Goal: Task Accomplishment & Management: Manage account settings

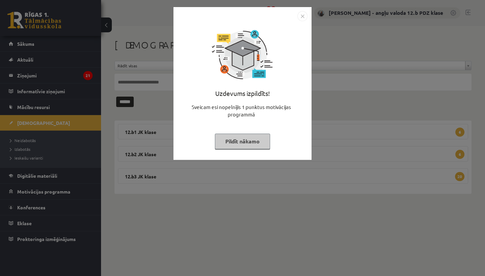
click at [301, 16] on img "Close" at bounding box center [303, 16] width 10 height 10
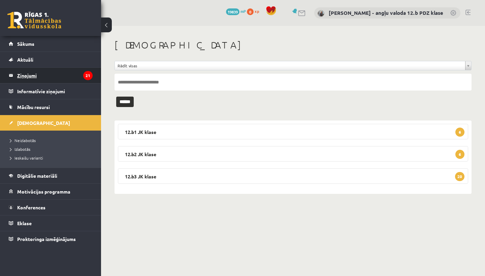
click at [25, 74] on legend "Ziņojumi 21" at bounding box center [55, 76] width 76 height 16
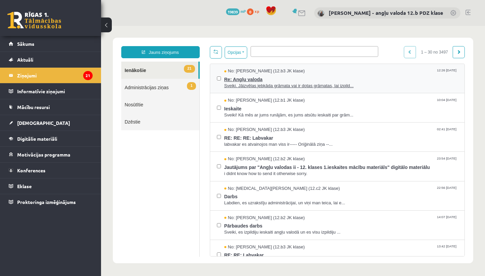
click at [247, 83] on span "Sveiki. Jāizvēlas jebkāda grāmata vai ir dotas grāmatas, lai izpild..." at bounding box center [341, 86] width 234 height 6
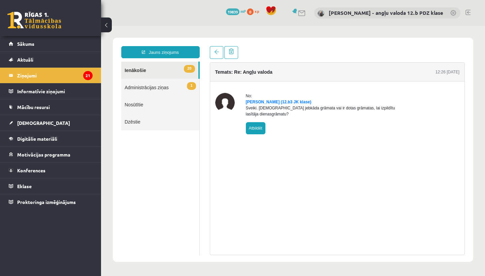
click at [256, 133] on link "Atbildēt" at bounding box center [256, 128] width 20 height 12
type input "**********"
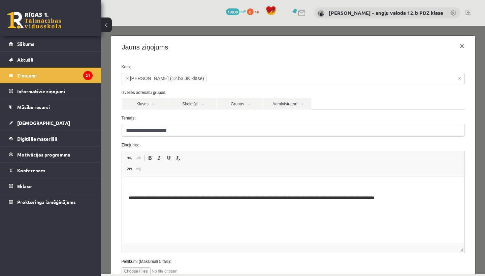
click at [161, 179] on html "**********" at bounding box center [293, 193] width 343 height 32
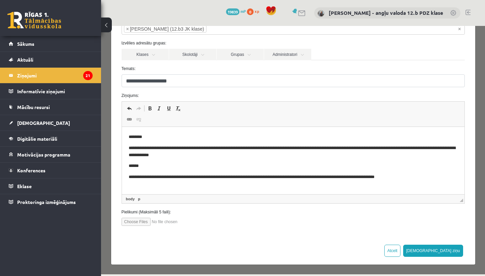
scroll to position [49, 0]
click at [449, 251] on button "[DEMOGRAPHIC_DATA] ziņu" at bounding box center [433, 251] width 60 height 12
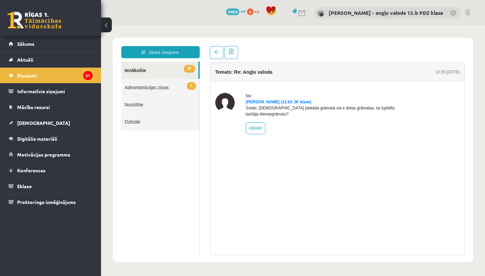
scroll to position [0, 0]
click at [36, 74] on legend "Ziņojumi 21" at bounding box center [55, 76] width 76 height 16
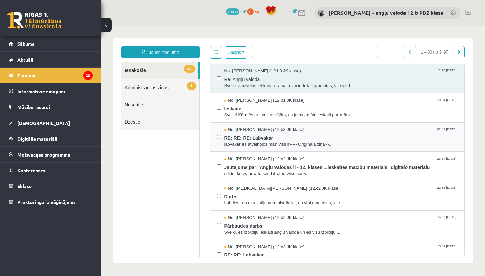
click at [257, 134] on span "RE: RE: RE: Labvakar" at bounding box center [341, 137] width 234 height 8
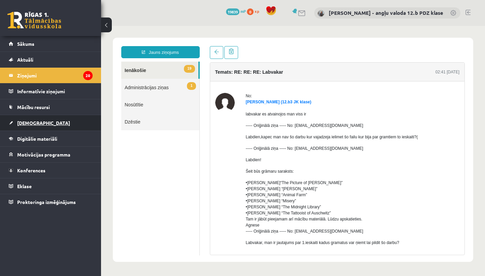
click at [32, 120] on link "[DEMOGRAPHIC_DATA]" at bounding box center [51, 123] width 84 height 16
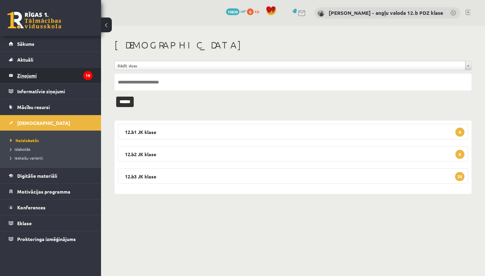
click at [18, 73] on legend "Ziņojumi 19" at bounding box center [55, 76] width 76 height 16
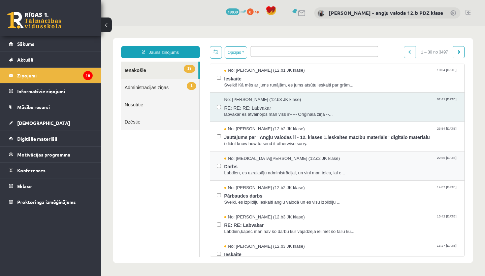
scroll to position [40, 0]
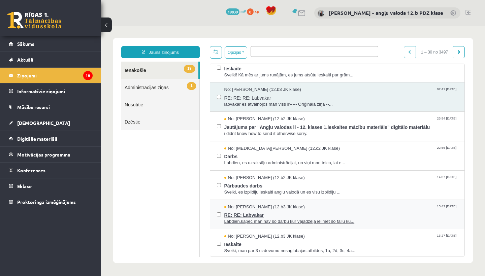
click at [252, 207] on span "No: [PERSON_NAME] (12.b3 JK klase)" at bounding box center [264, 207] width 81 height 6
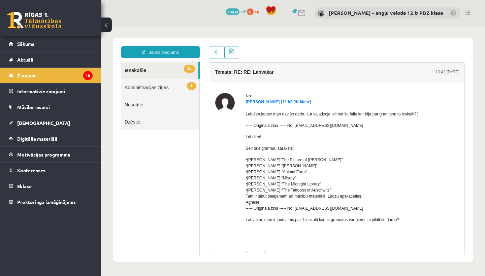
scroll to position [0, 0]
click at [38, 71] on legend "Ziņojumi 19" at bounding box center [55, 76] width 76 height 16
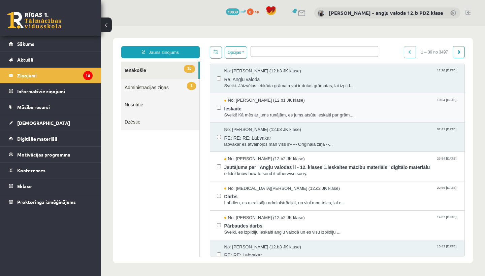
click at [248, 112] on span "Sveiki! Kā mēs ar jums runājām, es jums atsūtu ieskaiti par grām..." at bounding box center [341, 115] width 234 height 6
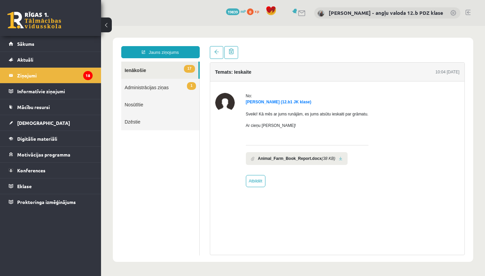
click at [343, 157] on link at bounding box center [341, 159] width 4 height 4
click at [32, 124] on span "[DEMOGRAPHIC_DATA]" at bounding box center [43, 123] width 53 height 6
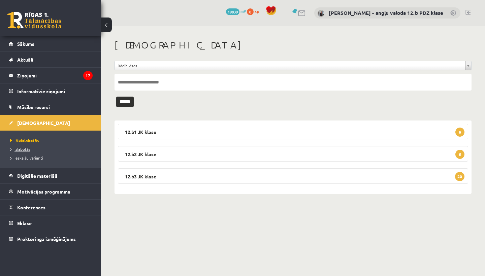
click at [25, 150] on span "Izlabotās" at bounding box center [20, 149] width 20 height 5
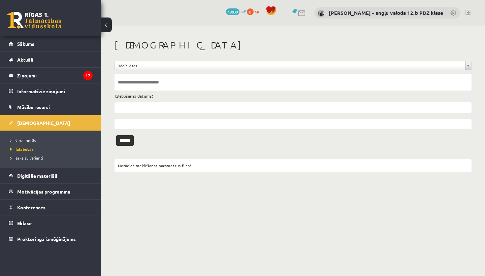
click at [126, 83] on input "text" at bounding box center [293, 82] width 357 height 17
type input "********"
click at [127, 140] on input "******" at bounding box center [125, 141] width 18 height 10
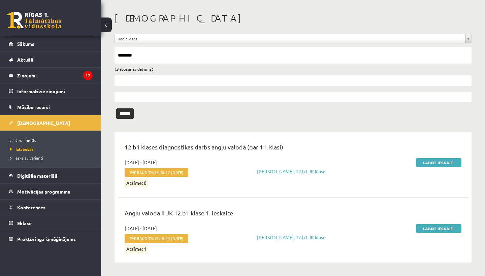
scroll to position [27, 0]
click at [441, 228] on link "Labot ieskaiti" at bounding box center [439, 229] width 46 height 9
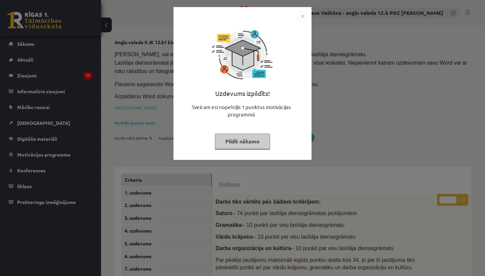
click at [305, 17] on img "Close" at bounding box center [303, 16] width 10 height 10
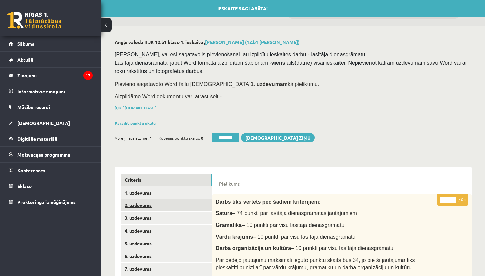
click at [144, 201] on link "2. uzdevums" at bounding box center [166, 205] width 91 height 12
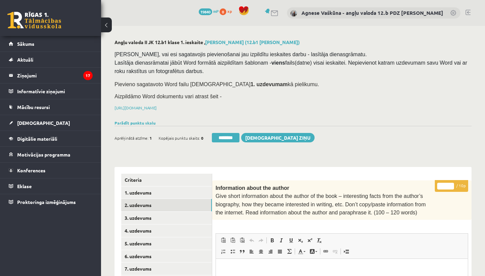
click at [447, 184] on input "*" at bounding box center [446, 186] width 17 height 7
type input "**"
click at [159, 220] on link "3. uzdevums" at bounding box center [166, 218] width 91 height 12
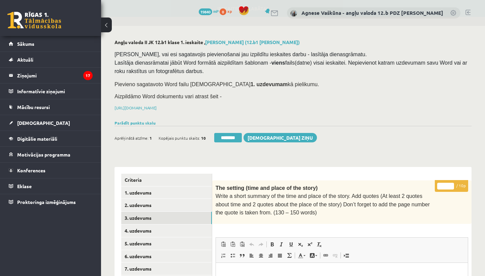
click at [448, 185] on input "*" at bounding box center [446, 186] width 17 height 7
type input "**"
click at [153, 226] on link "4. uzdevums" at bounding box center [166, 231] width 91 height 12
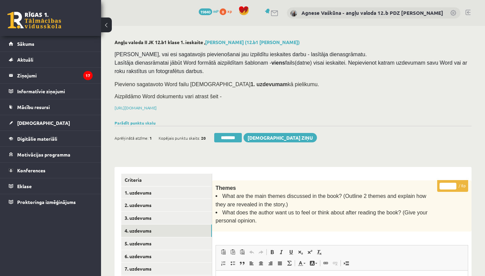
click at [448, 185] on input "*" at bounding box center [448, 186] width 17 height 7
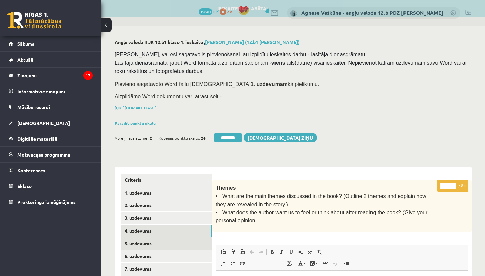
type input "*"
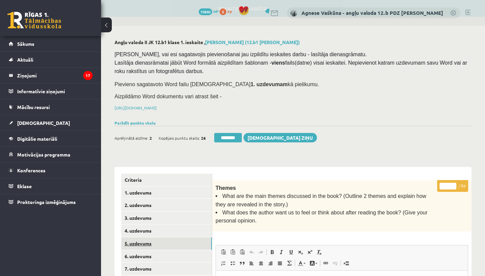
click at [143, 240] on link "5. uzdevums" at bounding box center [166, 244] width 91 height 12
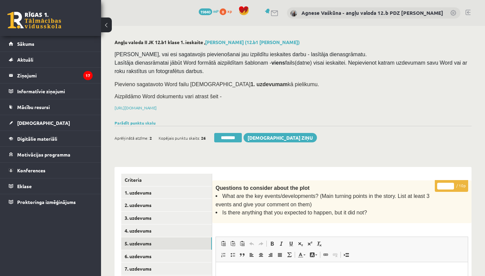
click at [449, 184] on input "*" at bounding box center [446, 186] width 17 height 7
type input "*"
click at [147, 252] on link "6. uzdevums" at bounding box center [166, 256] width 91 height 12
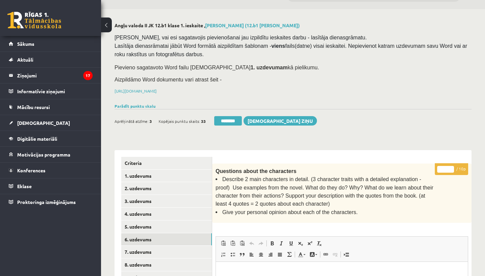
scroll to position [32, 0]
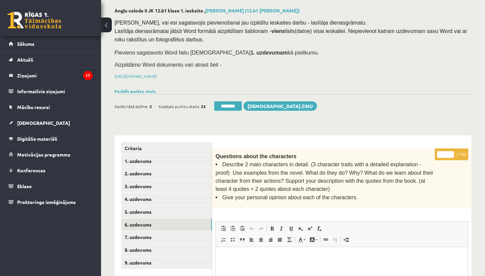
click at [446, 153] on input "*" at bounding box center [446, 154] width 17 height 7
type input "*"
click at [153, 234] on link "7. uzdevums" at bounding box center [166, 237] width 91 height 12
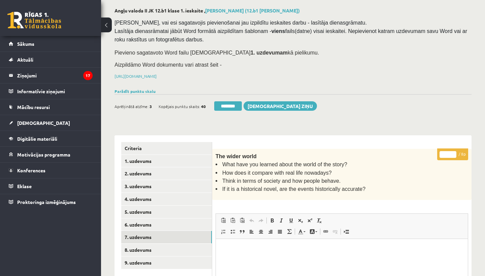
scroll to position [0, 0]
click at [146, 246] on link "8. uzdevums" at bounding box center [166, 250] width 91 height 12
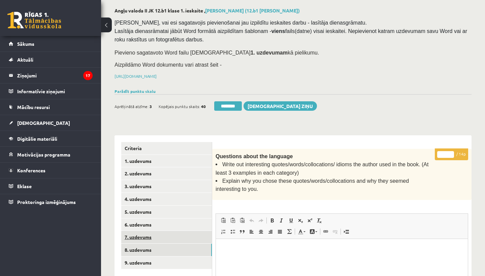
click at [148, 237] on link "7. uzdevums" at bounding box center [166, 237] width 91 height 12
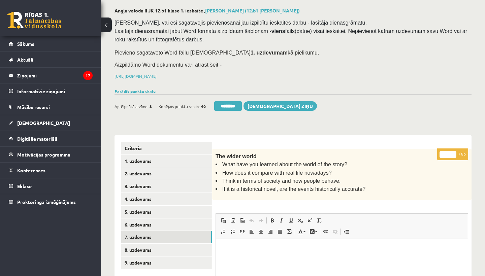
click at [450, 152] on input "*" at bounding box center [448, 154] width 17 height 7
type input "*"
click at [144, 247] on link "8. uzdevums" at bounding box center [166, 250] width 91 height 12
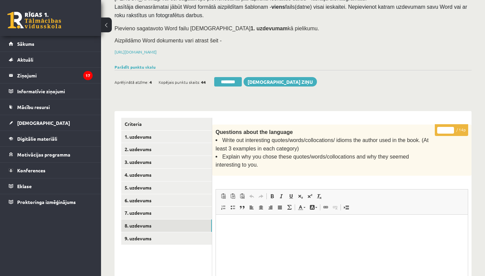
click at [447, 128] on input "*" at bounding box center [446, 130] width 17 height 7
type input "**"
click at [152, 233] on link "9. uzdevums" at bounding box center [166, 239] width 91 height 12
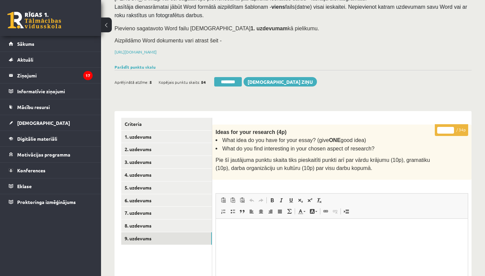
click at [447, 129] on input "*" at bounding box center [446, 130] width 17 height 7
type input "**"
click at [138, 134] on link "1. uzdevums" at bounding box center [166, 137] width 91 height 12
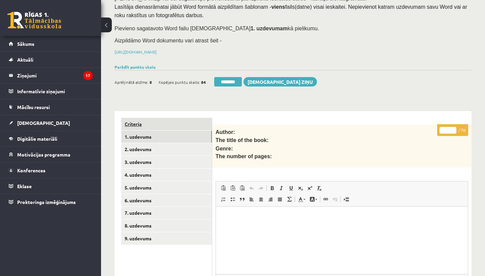
click at [142, 123] on link "Criteria" at bounding box center [166, 124] width 91 height 12
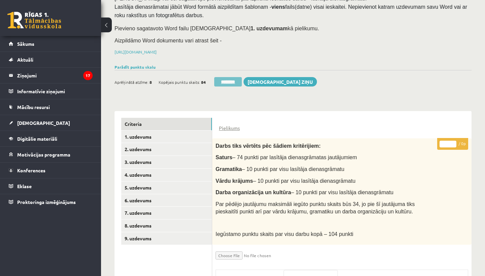
click at [229, 80] on input "********" at bounding box center [228, 81] width 28 height 9
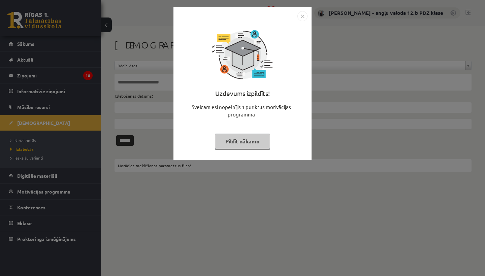
click at [302, 14] on img "Close" at bounding box center [303, 16] width 10 height 10
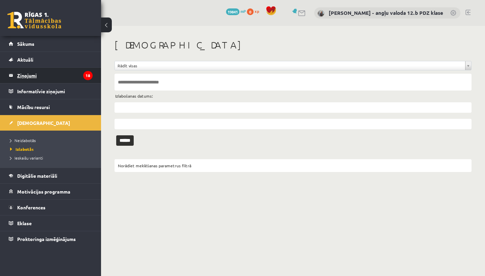
click at [23, 79] on legend "Ziņojumi 18" at bounding box center [55, 76] width 76 height 16
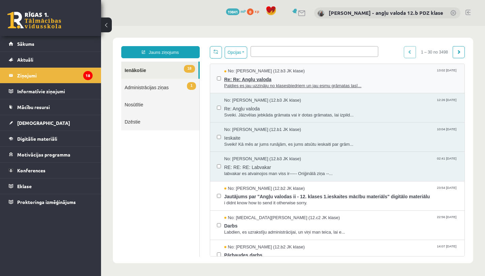
click at [251, 75] on span "Re: Re: Angļu valoda" at bounding box center [341, 78] width 234 height 8
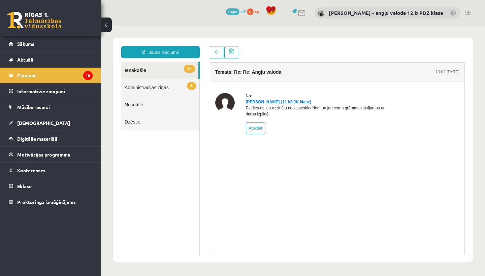
click at [35, 77] on legend "Ziņojumi 18" at bounding box center [55, 76] width 76 height 16
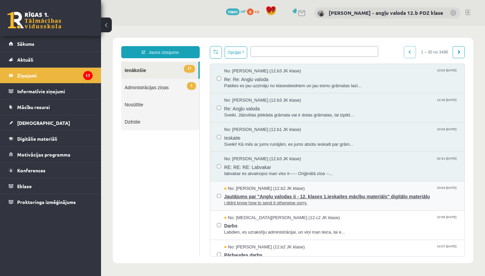
click at [289, 189] on span "No: [PERSON_NAME] (12.b2 JK klase)" at bounding box center [264, 189] width 81 height 6
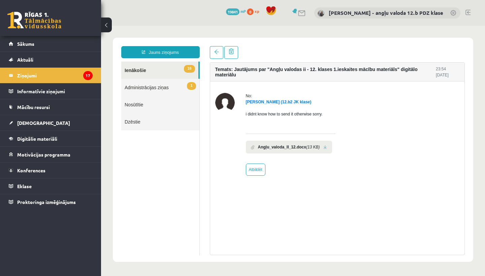
click at [327, 147] on link at bounding box center [326, 147] width 4 height 4
click at [28, 124] on span "[DEMOGRAPHIC_DATA]" at bounding box center [43, 123] width 53 height 6
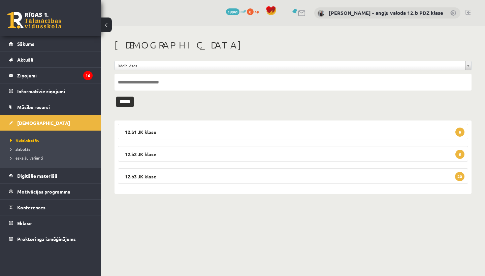
click at [148, 84] on input "text" at bounding box center [293, 82] width 357 height 17
type input "********"
click at [127, 101] on input "******" at bounding box center [125, 102] width 18 height 10
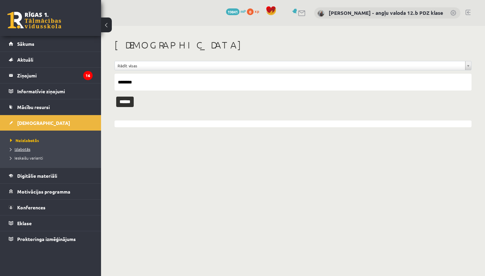
click at [27, 149] on span "Izlabotās" at bounding box center [20, 149] width 20 height 5
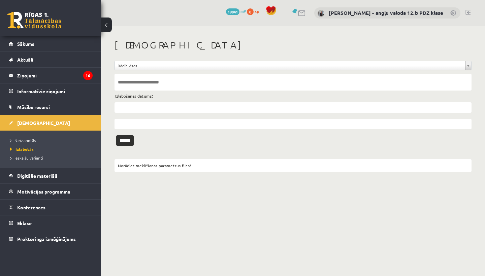
click at [132, 87] on input "text" at bounding box center [293, 82] width 357 height 17
type input "********"
click at [127, 140] on input "******" at bounding box center [125, 141] width 18 height 10
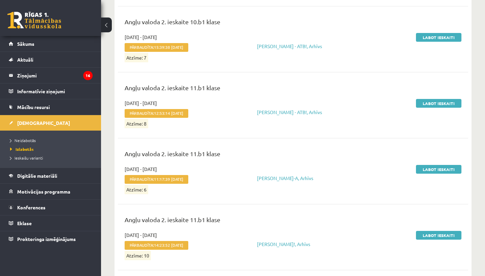
scroll to position [582, 0]
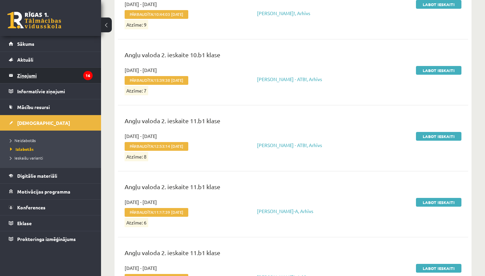
click at [27, 79] on legend "Ziņojumi 16" at bounding box center [55, 76] width 76 height 16
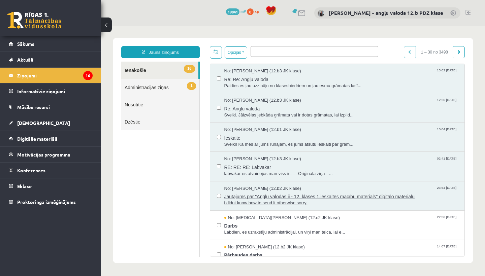
click at [267, 192] on span "Jautājums par "Angļu valodas ii - 12. klases 1.ieskaites mācību materiāls" digi…" at bounding box center [341, 196] width 234 height 8
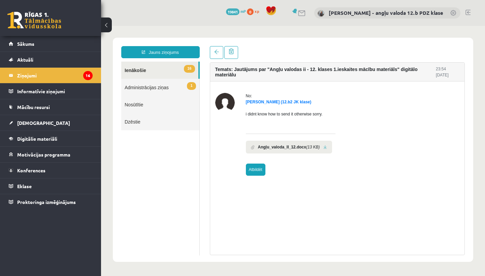
click at [257, 168] on link "Atbildēt" at bounding box center [256, 170] width 20 height 12
type input "**********"
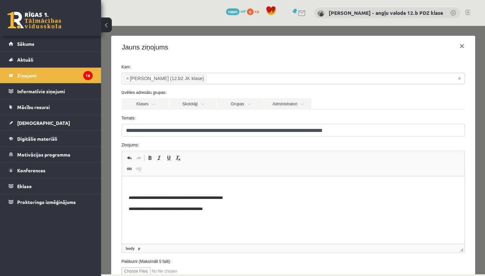
click at [130, 179] on html "**********" at bounding box center [293, 198] width 343 height 43
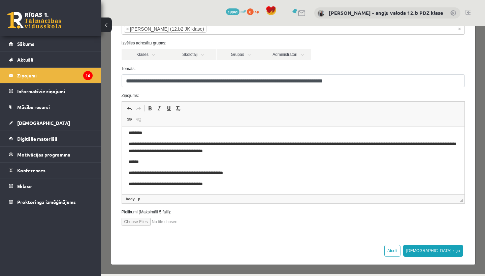
scroll to position [49, 0]
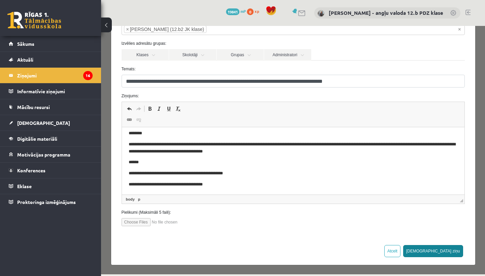
click at [449, 250] on button "[DEMOGRAPHIC_DATA] ziņu" at bounding box center [433, 251] width 60 height 12
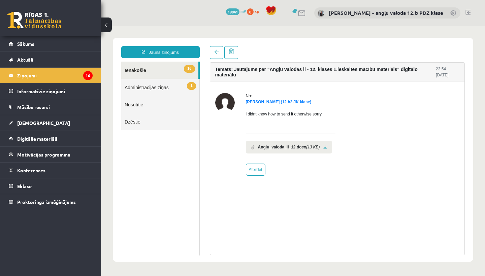
scroll to position [0, 0]
click at [21, 75] on legend "Ziņojumi 16" at bounding box center [55, 76] width 76 height 16
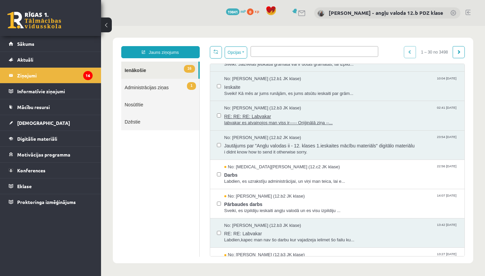
scroll to position [56, 0]
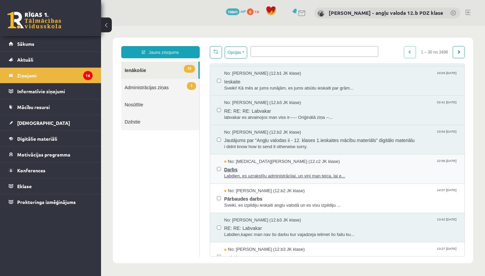
click at [261, 166] on span "Darbs" at bounding box center [341, 169] width 234 height 8
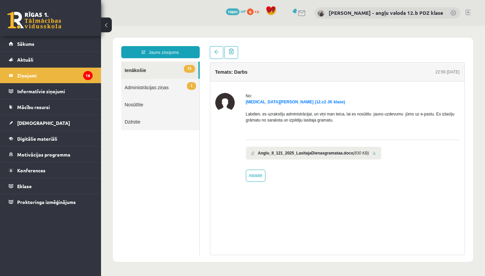
scroll to position [0, 0]
click at [218, 54] on span at bounding box center [216, 52] width 5 height 5
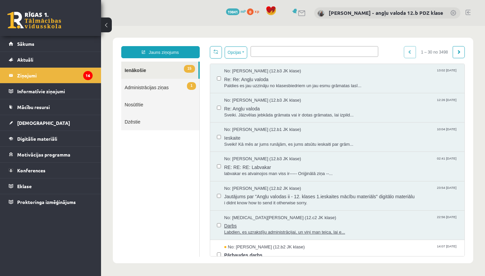
click at [273, 221] on span "Darbs" at bounding box center [341, 225] width 234 height 8
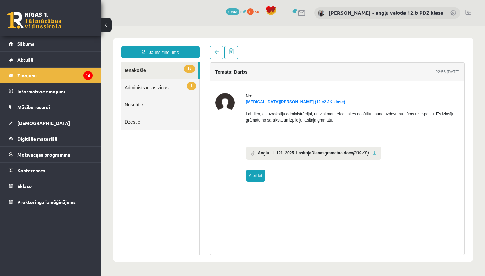
click at [258, 172] on link "Atbildēt" at bounding box center [256, 176] width 20 height 12
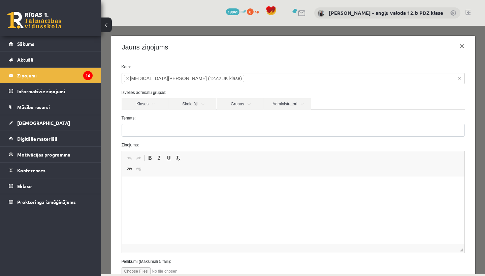
type input "*********"
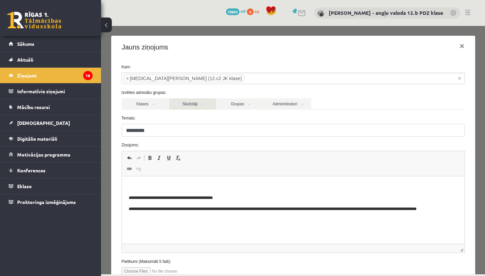
click at [205, 109] on link "Skolotāji" at bounding box center [192, 103] width 47 height 11
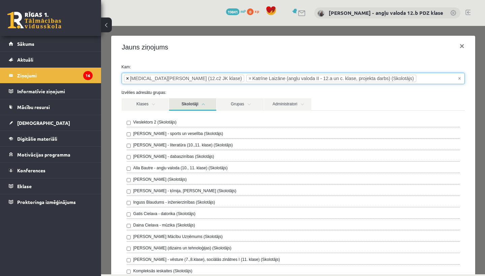
click at [127, 80] on span "×" at bounding box center [127, 78] width 3 height 7
select select "*****"
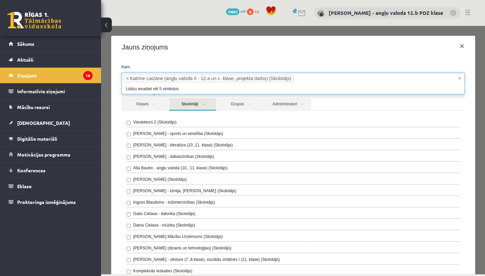
click at [205, 103] on link "Skolotāji" at bounding box center [192, 104] width 47 height 12
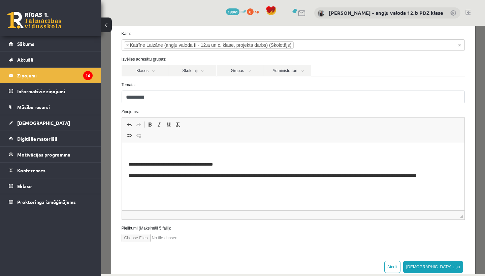
scroll to position [35, 0]
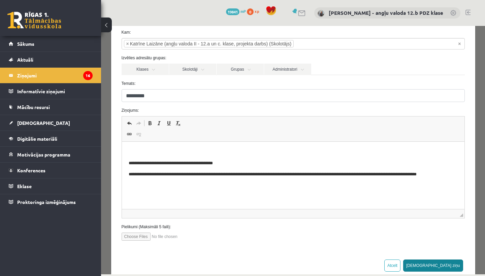
click at [450, 264] on button "Sūtīt ziņu" at bounding box center [433, 266] width 60 height 12
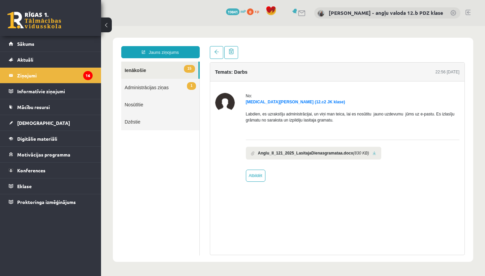
scroll to position [0, 0]
click at [27, 72] on legend "Ziņojumi 16" at bounding box center [55, 76] width 76 height 16
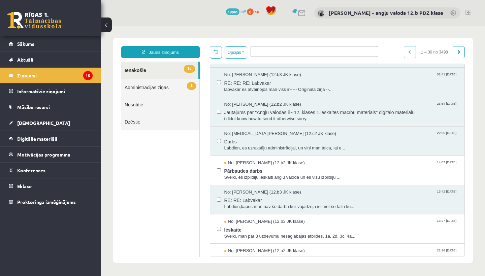
scroll to position [86, 0]
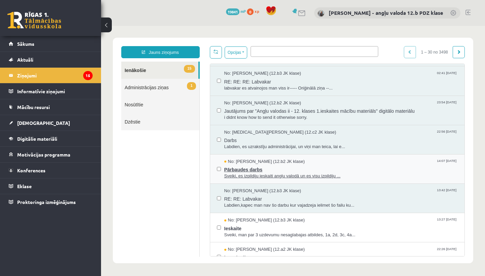
click at [254, 162] on span "No: [PERSON_NAME] (12.b2 JK klase)" at bounding box center [264, 162] width 81 height 6
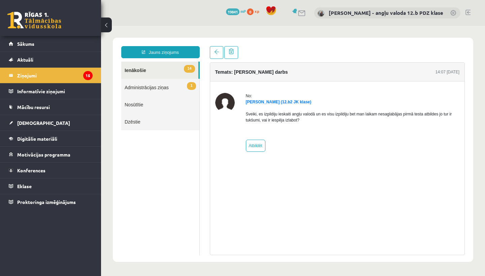
scroll to position [0, 0]
click at [38, 121] on link "[DEMOGRAPHIC_DATA]" at bounding box center [51, 123] width 84 height 16
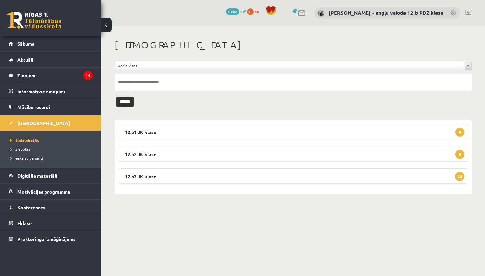
click at [139, 84] on input "text" at bounding box center [293, 82] width 357 height 17
type input "*******"
click at [127, 101] on input "******" at bounding box center [125, 102] width 18 height 10
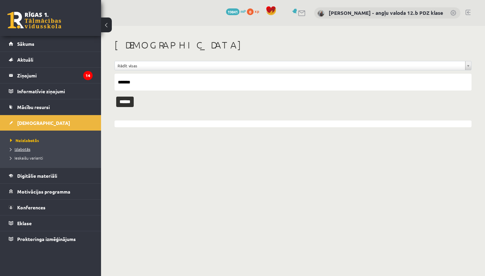
click at [30, 149] on span "Izlabotās" at bounding box center [20, 149] width 20 height 5
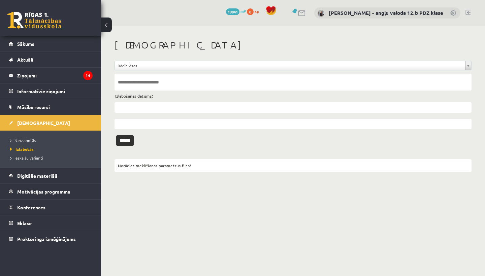
click at [127, 81] on input "text" at bounding box center [293, 82] width 357 height 17
type input "*******"
click at [127, 140] on input "******" at bounding box center [125, 141] width 18 height 10
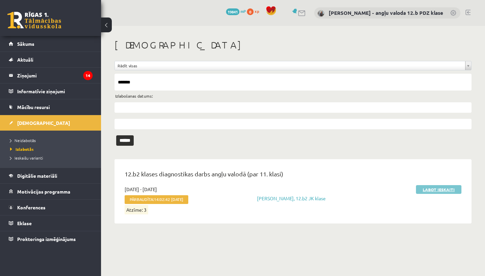
click at [437, 190] on link "Labot ieskaiti" at bounding box center [439, 189] width 46 height 9
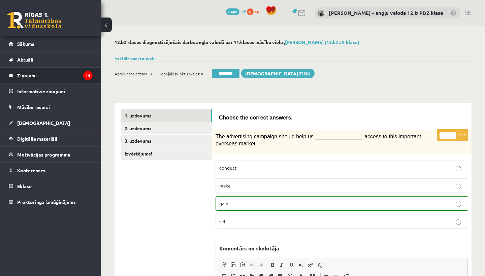
click at [27, 73] on legend "Ziņojumi 14" at bounding box center [55, 76] width 76 height 16
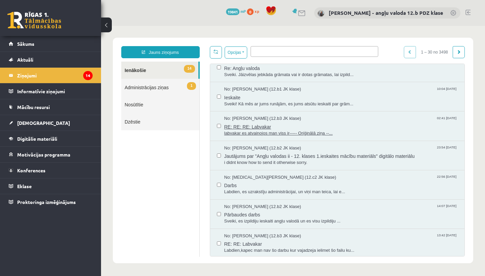
scroll to position [71, 0]
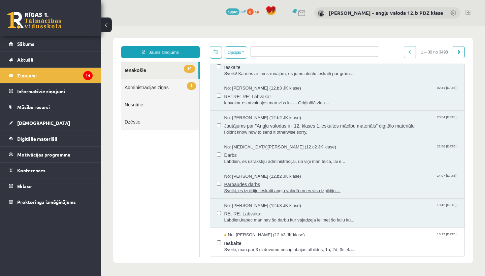
click at [280, 184] on span "Pārbaudes darbs" at bounding box center [341, 184] width 234 height 8
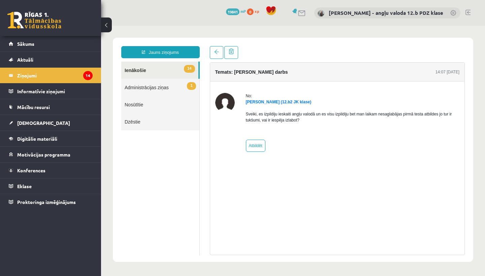
scroll to position [0, 0]
click at [256, 146] on link "Atbildēt" at bounding box center [256, 146] width 20 height 12
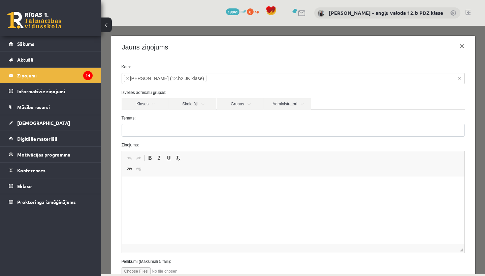
type input "**********"
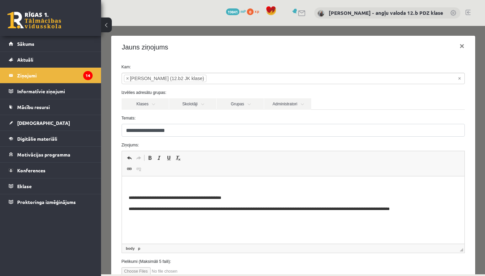
click at [147, 183] on html "**********" at bounding box center [293, 198] width 343 height 43
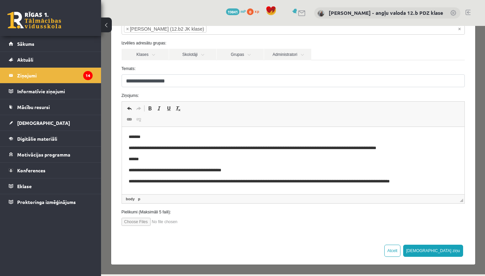
scroll to position [49, 0]
click at [456, 254] on button "[DEMOGRAPHIC_DATA] ziņu" at bounding box center [433, 251] width 60 height 12
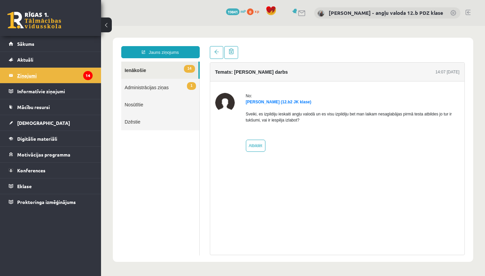
scroll to position [0, 0]
click at [21, 75] on legend "Ziņojumi 14" at bounding box center [55, 76] width 76 height 16
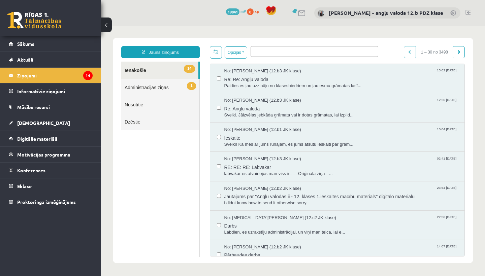
click at [37, 76] on legend "Ziņojumi 14" at bounding box center [55, 76] width 76 height 16
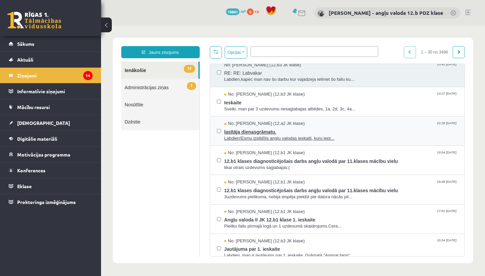
scroll to position [213, 0]
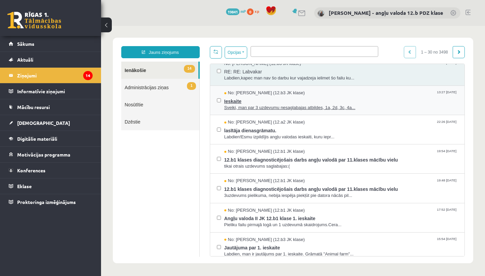
click at [239, 96] on span "Ieskaite" at bounding box center [341, 100] width 234 height 8
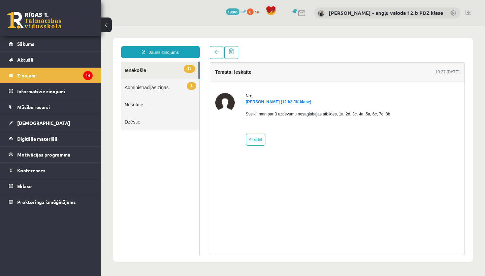
scroll to position [0, 0]
click at [28, 122] on span "[DEMOGRAPHIC_DATA]" at bounding box center [43, 123] width 53 height 6
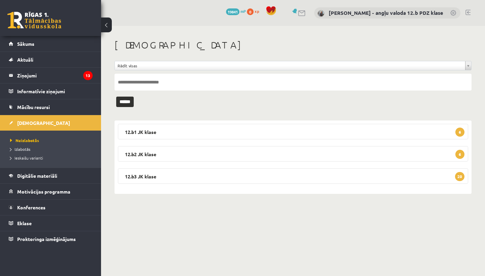
click at [175, 81] on input "text" at bounding box center [293, 82] width 357 height 17
click at [127, 101] on input "******" at bounding box center [125, 102] width 18 height 10
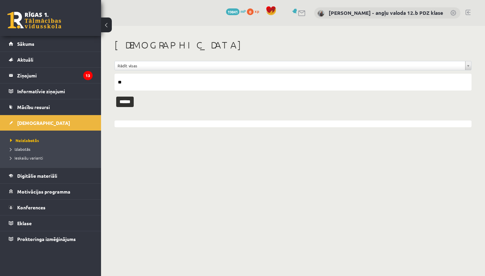
type input "*"
type input "*****"
click at [127, 101] on input "******" at bounding box center [125, 102] width 18 height 10
click at [28, 78] on legend "Ziņojumi 13" at bounding box center [55, 76] width 76 height 16
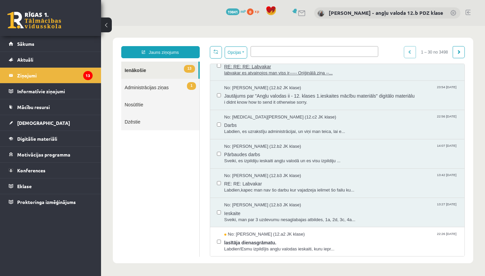
scroll to position [102, 0]
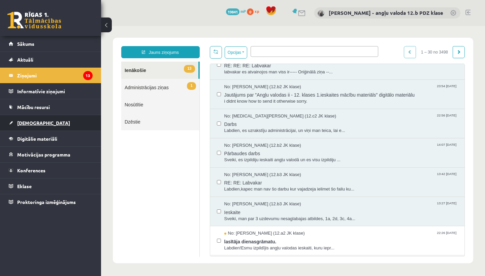
click at [34, 123] on span "[DEMOGRAPHIC_DATA]" at bounding box center [43, 123] width 53 height 6
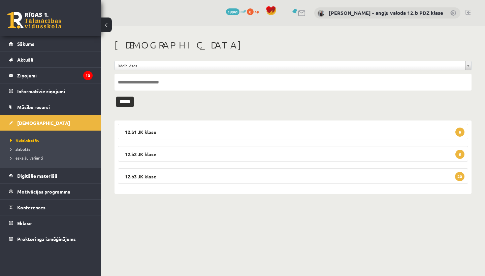
click at [147, 82] on input "text" at bounding box center [293, 82] width 357 height 17
click at [127, 101] on input "******" at bounding box center [125, 102] width 18 height 10
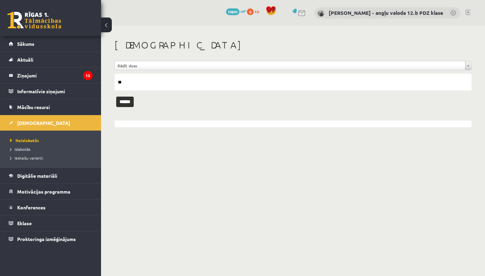
type input "*"
type input "*****"
click at [127, 101] on input "******" at bounding box center [125, 102] width 18 height 10
click at [26, 143] on link "Neizlabotās" at bounding box center [52, 141] width 84 height 6
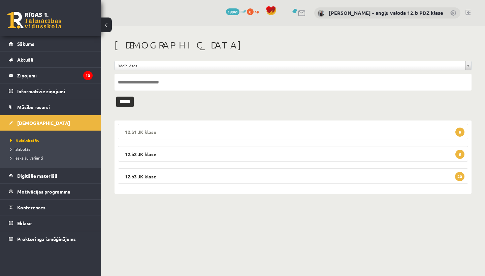
click at [159, 127] on legend "12.b1 JK klase 6" at bounding box center [293, 132] width 351 height 16
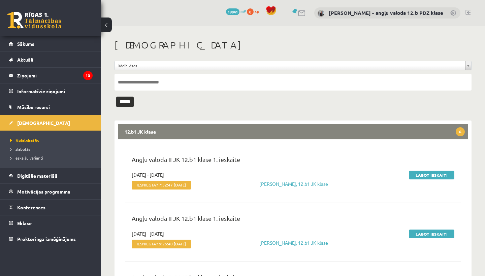
click at [299, 133] on legend "12.b1 JK klase 6" at bounding box center [293, 132] width 351 height 16
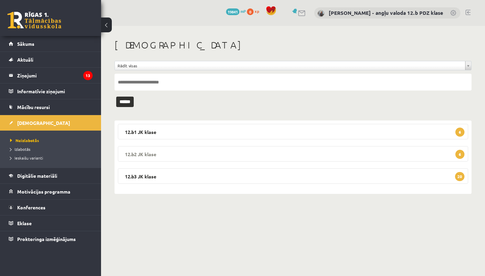
click at [185, 155] on legend "12.b2 JK klase 6" at bounding box center [293, 154] width 351 height 16
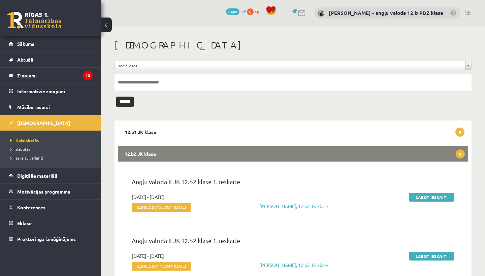
click at [290, 151] on legend "12.b2 JK klase 6" at bounding box center [293, 154] width 351 height 16
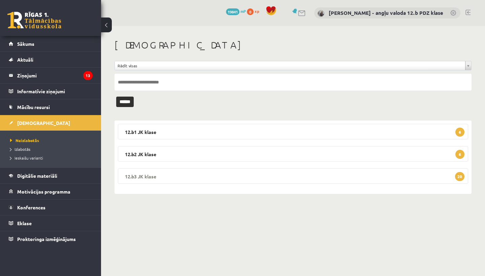
click at [217, 173] on legend "12.b3 JK klase 20" at bounding box center [293, 177] width 351 height 16
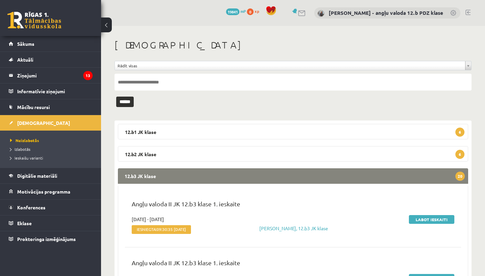
click at [296, 169] on legend "12.b3 JK klase 20" at bounding box center [293, 177] width 351 height 16
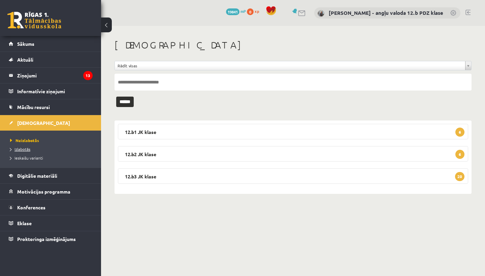
click at [31, 150] on link "Izlabotās" at bounding box center [52, 149] width 84 height 6
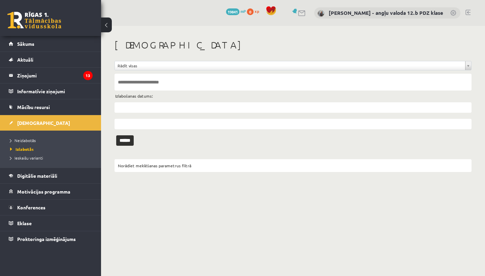
click at [128, 84] on input "text" at bounding box center [293, 82] width 357 height 17
type input "*****"
click at [127, 140] on input "******" at bounding box center [125, 141] width 18 height 10
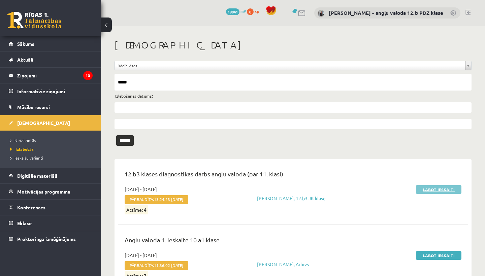
click at [436, 188] on link "Labot ieskaiti" at bounding box center [439, 189] width 46 height 9
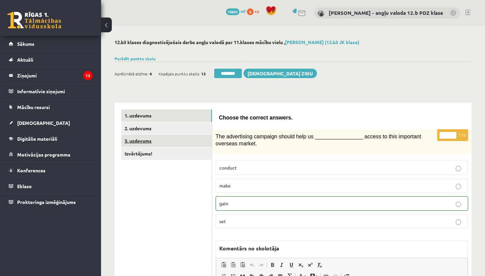
click at [139, 141] on link "3. uzdevums" at bounding box center [166, 141] width 91 height 12
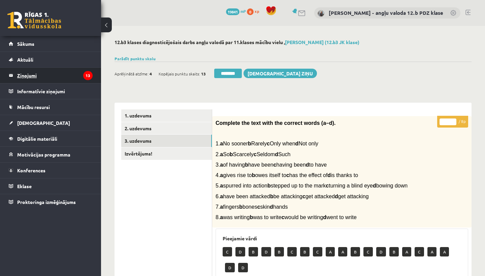
click at [25, 72] on legend "Ziņojumi 13" at bounding box center [55, 76] width 76 height 16
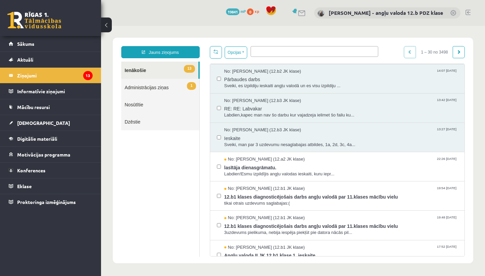
scroll to position [177, 0]
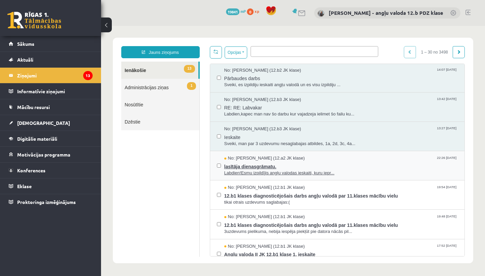
click at [267, 164] on span "lasītāja dienasgrāmatu." at bounding box center [341, 166] width 234 height 8
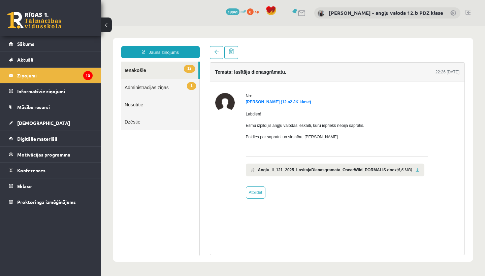
scroll to position [0, 0]
click at [420, 170] on link at bounding box center [418, 170] width 4 height 4
click at [25, 123] on span "[DEMOGRAPHIC_DATA]" at bounding box center [43, 123] width 53 height 6
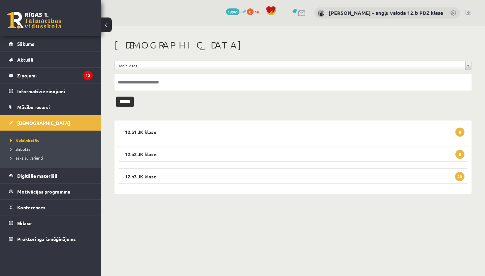
click at [174, 85] on input "text" at bounding box center [293, 82] width 357 height 17
type input "********"
click at [127, 101] on input "******" at bounding box center [125, 102] width 18 height 10
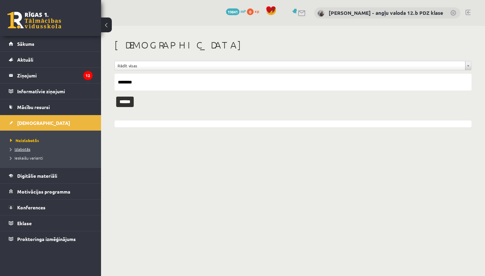
click at [21, 150] on span "Izlabotās" at bounding box center [20, 149] width 20 height 5
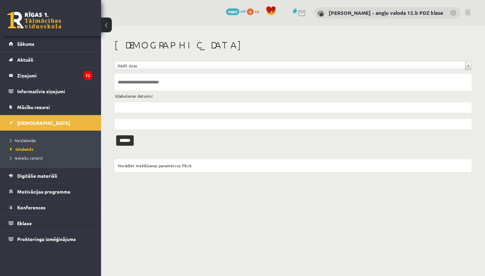
click at [135, 80] on input "text" at bounding box center [293, 82] width 357 height 17
type input "********"
click at [127, 140] on input "******" at bounding box center [125, 141] width 18 height 10
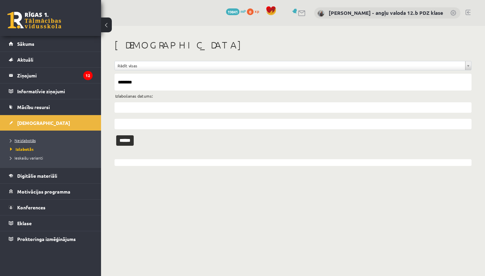
click at [27, 140] on span "Neizlabotās" at bounding box center [23, 140] width 26 height 5
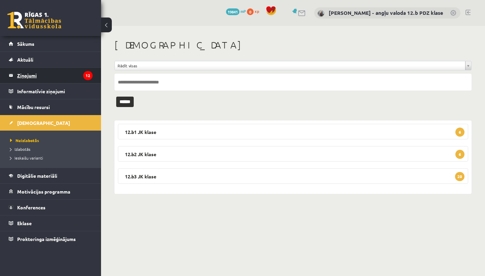
click at [28, 76] on legend "Ziņojumi 12" at bounding box center [55, 76] width 76 height 16
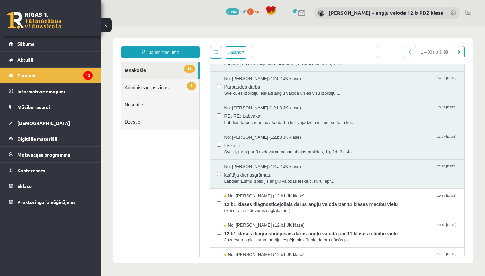
scroll to position [170, 0]
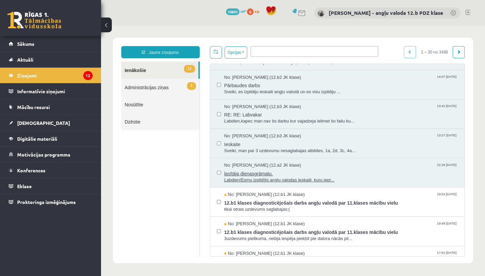
click at [256, 164] on span "No: Gatis Pormalis (12.a2 JK klase)" at bounding box center [262, 165] width 77 height 6
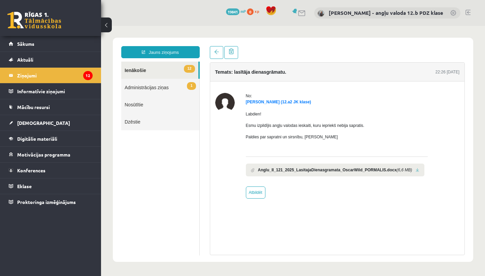
scroll to position [0, 0]
click at [216, 53] on span at bounding box center [216, 52] width 5 height 5
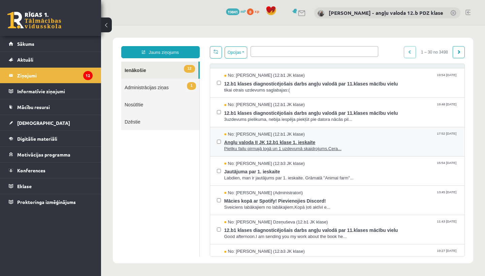
scroll to position [245, 0]
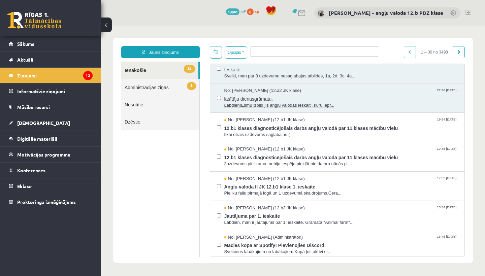
click at [262, 98] on span "lasītāja dienasgrāmatu." at bounding box center [341, 98] width 234 height 8
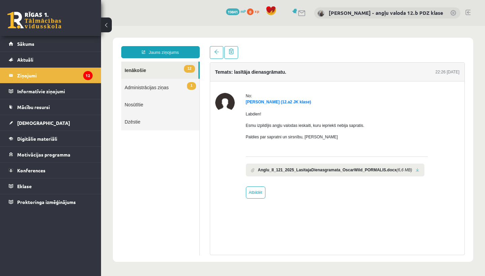
scroll to position [0, 0]
click at [257, 192] on link "Atbildēt" at bounding box center [256, 193] width 20 height 12
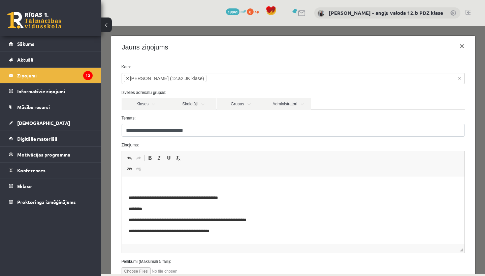
click at [126, 79] on span "×" at bounding box center [127, 78] width 3 height 7
click at [192, 106] on link "Skolotāji" at bounding box center [192, 103] width 47 height 11
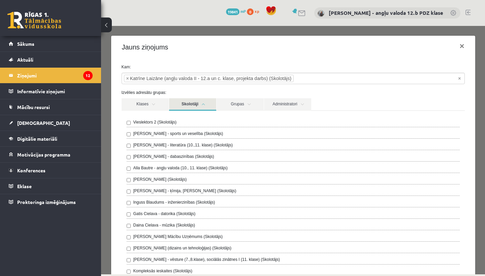
scroll to position [2, 0]
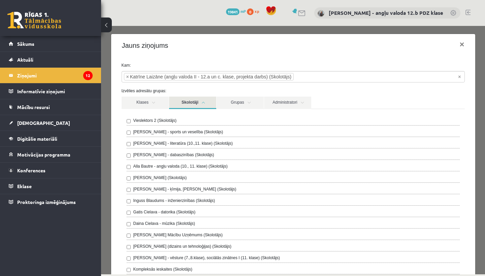
click at [205, 105] on link "Skolotāji" at bounding box center [192, 103] width 47 height 12
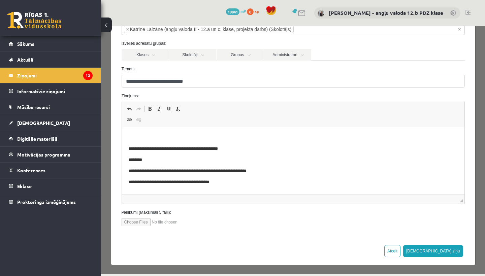
scroll to position [0, 0]
click at [452, 251] on button "[DEMOGRAPHIC_DATA] ziņu" at bounding box center [433, 251] width 60 height 12
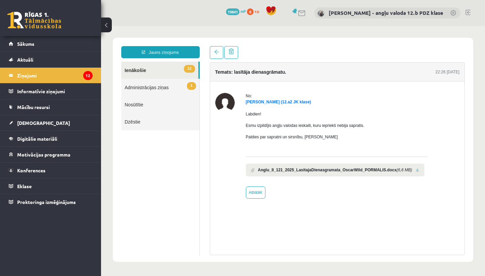
scroll to position [0, 0]
click at [253, 194] on link "Atbildēt" at bounding box center [256, 193] width 20 height 12
type input "**********"
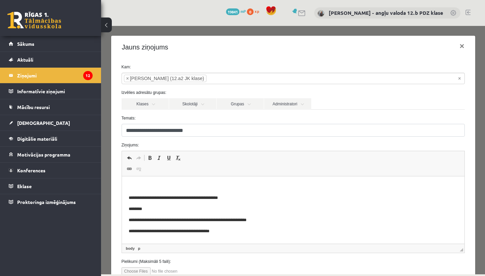
click at [127, 181] on html "**********" at bounding box center [293, 209] width 343 height 65
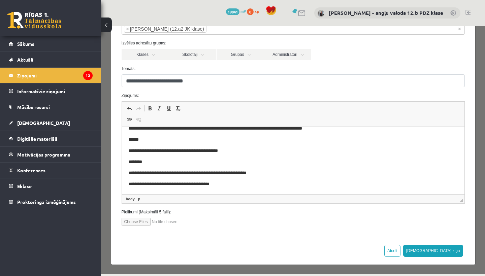
scroll to position [49, 0]
click at [451, 252] on button "[DEMOGRAPHIC_DATA] ziņu" at bounding box center [433, 251] width 60 height 12
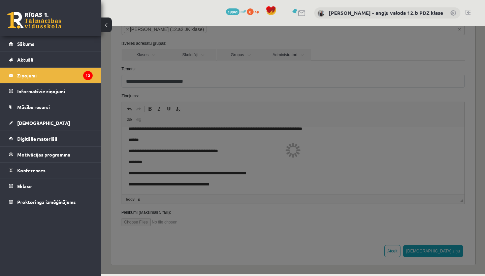
click at [36, 77] on legend "Ziņojumi 12" at bounding box center [55, 76] width 76 height 16
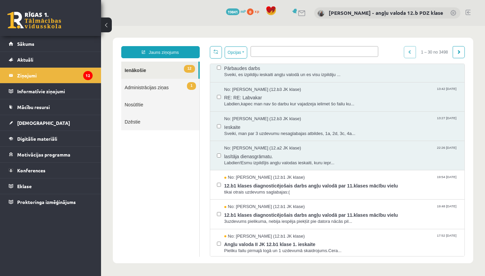
scroll to position [187, 0]
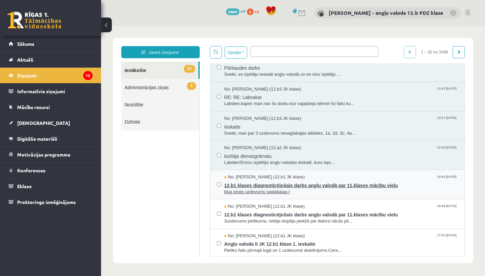
click at [288, 181] on span "12.b1 klases diagnosticējošais darbs angļu valodā par 11.klases mācību vielu" at bounding box center [341, 185] width 234 height 8
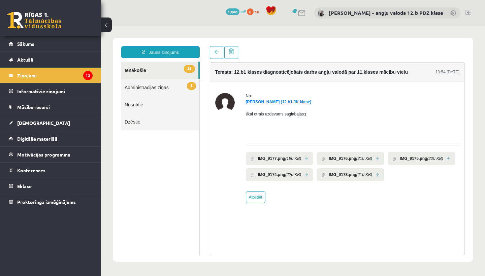
scroll to position [0, 0]
click at [257, 204] on link "Atbildēt" at bounding box center [256, 197] width 20 height 12
type input "**********"
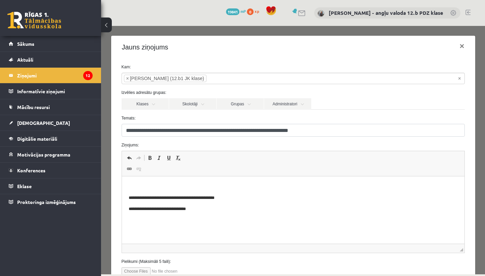
click at [160, 187] on p "Rich Text Editor, wiswyg-editor-47024938540900-1757931747-844" at bounding box center [292, 186] width 329 height 7
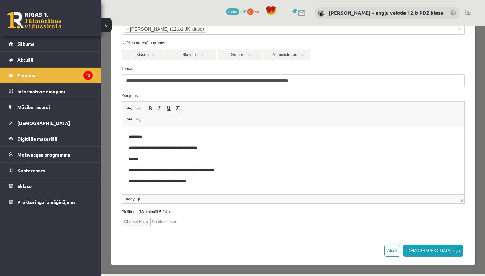
scroll to position [49, 0]
click at [448, 250] on button "[DEMOGRAPHIC_DATA] ziņu" at bounding box center [433, 251] width 60 height 12
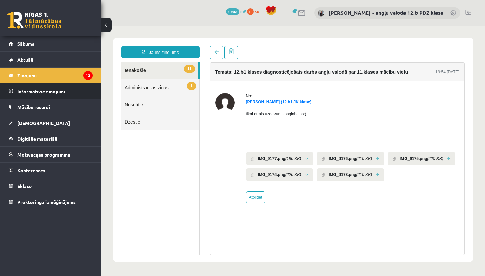
scroll to position [0, 0]
click at [37, 74] on legend "Ziņojumi 12" at bounding box center [55, 76] width 76 height 16
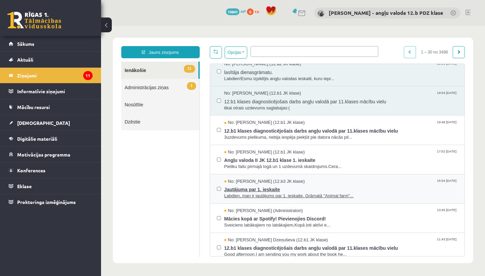
scroll to position [304, 0]
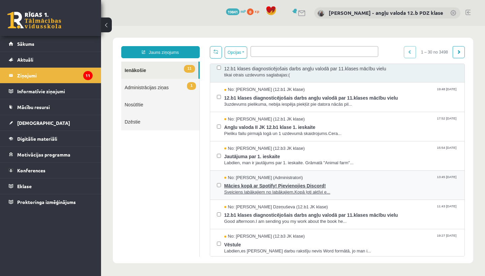
click at [257, 181] on span "Mācies kopā ar Spotify! Pievienojies Discord!" at bounding box center [341, 185] width 234 height 8
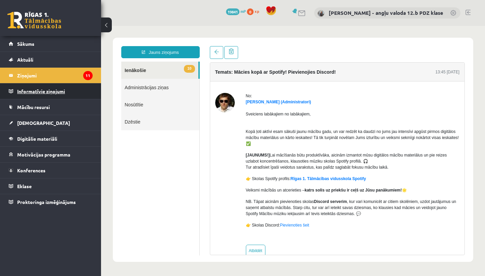
scroll to position [0, 0]
click at [44, 77] on legend "Ziņojumi 11" at bounding box center [55, 76] width 76 height 16
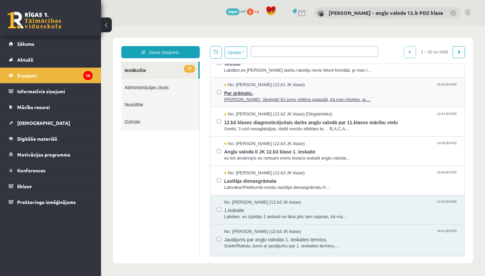
scroll to position [516, 0]
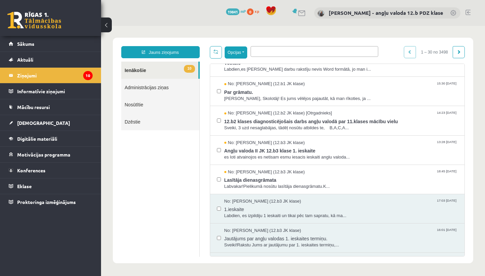
click at [246, 53] on button "Opcijas" at bounding box center [236, 53] width 23 height 12
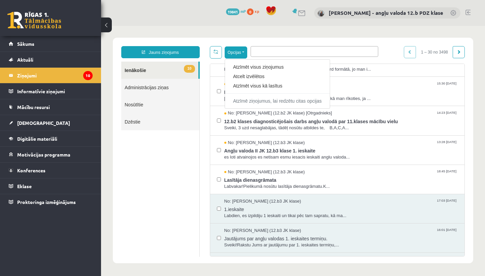
click at [184, 27] on body "**********" at bounding box center [293, 150] width 384 height 249
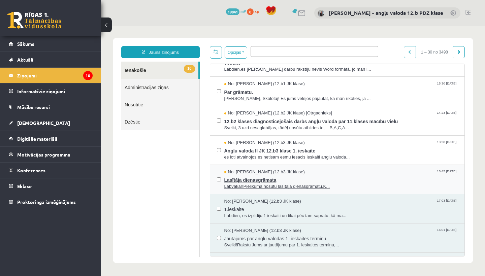
click at [263, 175] on span "Lasītāja dienasgrāmata" at bounding box center [341, 179] width 234 height 8
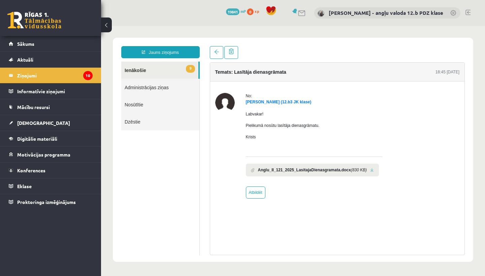
scroll to position [0, 0]
click at [254, 190] on link "Atbildēt" at bounding box center [256, 193] width 20 height 12
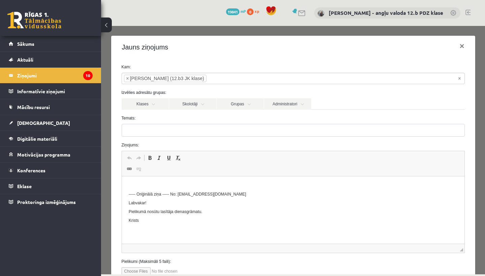
type input "**********"
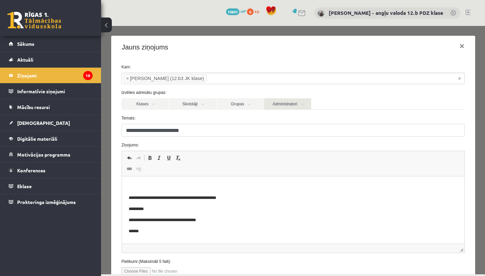
click at [307, 103] on link "Administratori" at bounding box center [287, 103] width 47 height 11
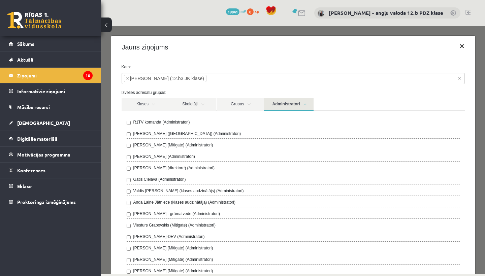
click at [460, 47] on button "×" at bounding box center [462, 46] width 16 height 19
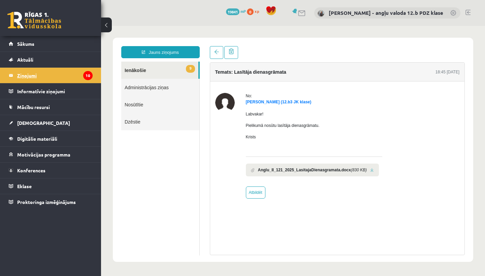
click at [26, 77] on legend "Ziņojumi 10" at bounding box center [55, 76] width 76 height 16
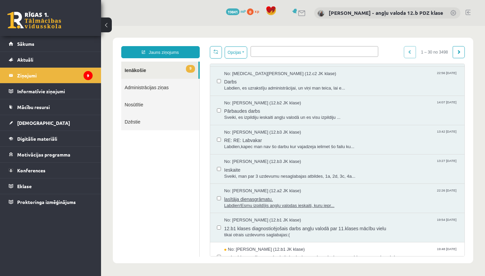
scroll to position [146, 0]
click at [24, 72] on legend "Ziņojumi 9" at bounding box center [55, 76] width 76 height 16
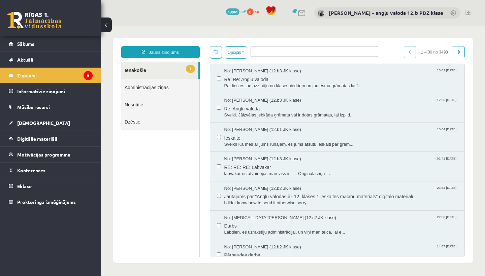
scroll to position [0, 0]
click at [140, 105] on link "Nosūtītie" at bounding box center [160, 104] width 78 height 17
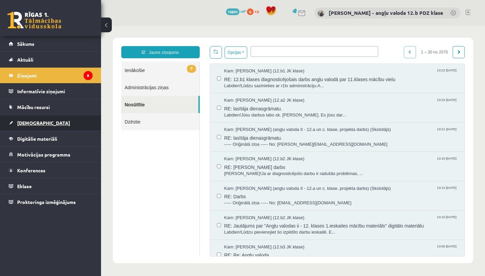
click at [36, 123] on span "[DEMOGRAPHIC_DATA]" at bounding box center [43, 123] width 53 height 6
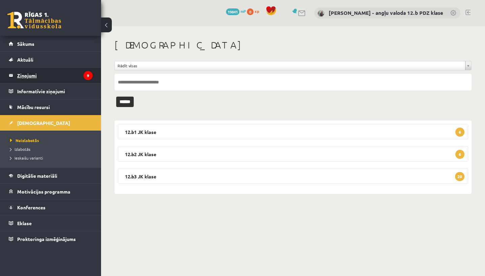
click at [33, 74] on legend "Ziņojumi 9" at bounding box center [55, 76] width 76 height 16
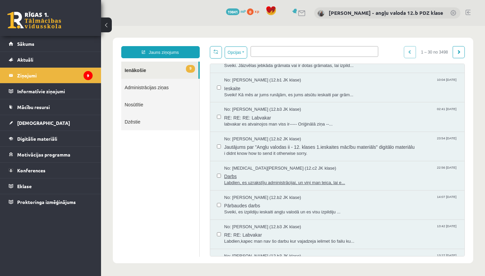
scroll to position [51, 0]
click at [267, 172] on span "Darbs" at bounding box center [341, 175] width 234 height 8
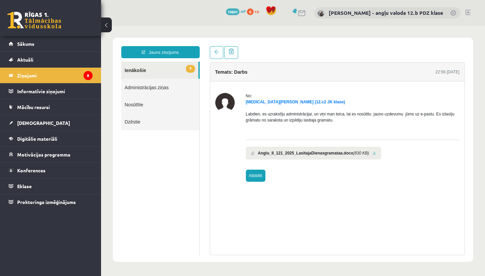
scroll to position [0, 0]
click at [258, 175] on link "Atbildēt" at bounding box center [256, 176] width 20 height 12
type input "*********"
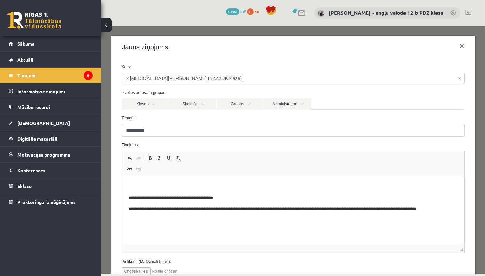
click at [173, 187] on p "Rich Text Editor, wiswyg-editor-47024783032000-1757932345-420" at bounding box center [292, 186] width 329 height 7
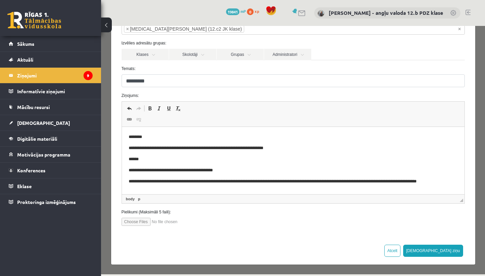
scroll to position [49, 0]
click at [451, 252] on button "[DEMOGRAPHIC_DATA] ziņu" at bounding box center [433, 251] width 60 height 12
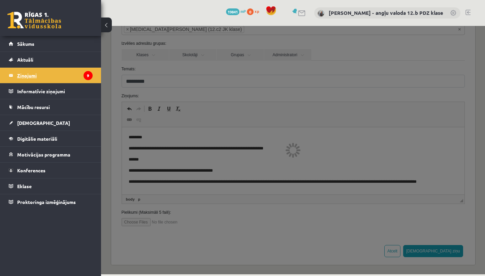
click at [36, 74] on legend "Ziņojumi 9" at bounding box center [55, 76] width 76 height 16
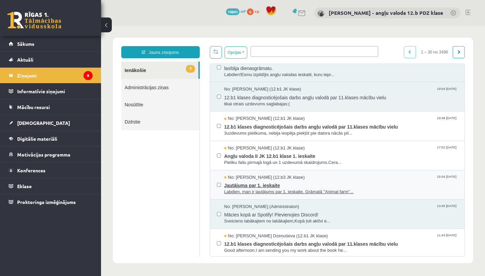
scroll to position [274, 0]
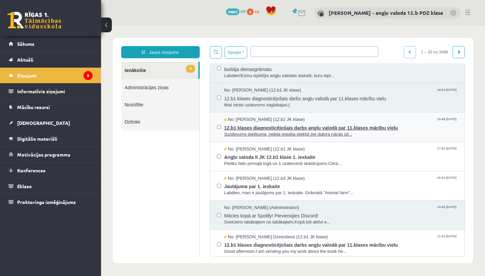
click at [304, 123] on span "12.b1 klases diagnosticējošais darbs angļu valodā par 11.klases mācību vielu" at bounding box center [341, 127] width 234 height 8
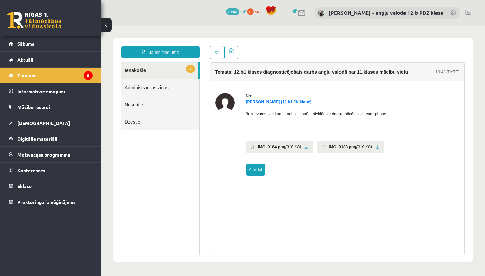
scroll to position [0, 0]
click at [252, 170] on link "Atbildēt" at bounding box center [256, 170] width 20 height 12
type input "**********"
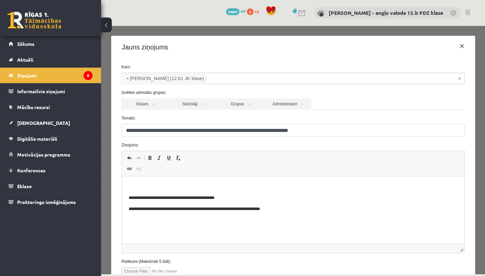
click at [135, 181] on html "**********" at bounding box center [293, 198] width 343 height 43
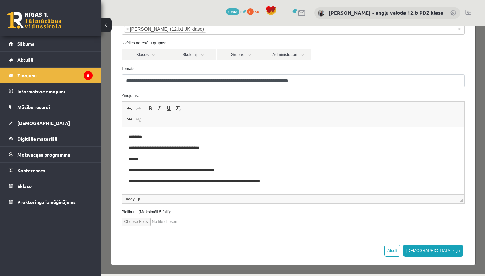
scroll to position [49, 0]
click at [450, 249] on button "[DEMOGRAPHIC_DATA] ziņu" at bounding box center [433, 251] width 60 height 12
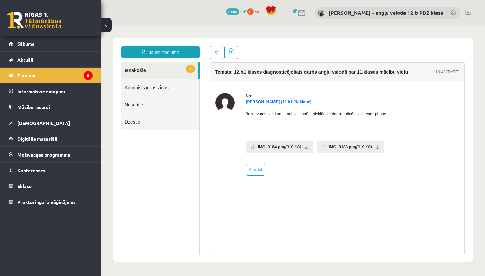
scroll to position [0, 0]
click at [32, 76] on legend "Ziņojumi 9" at bounding box center [55, 76] width 76 height 16
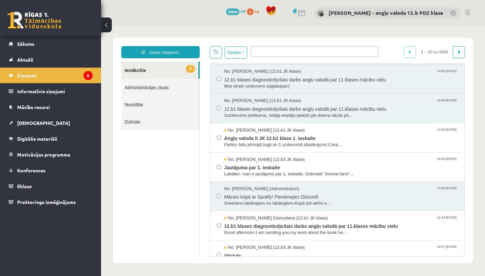
scroll to position [300, 0]
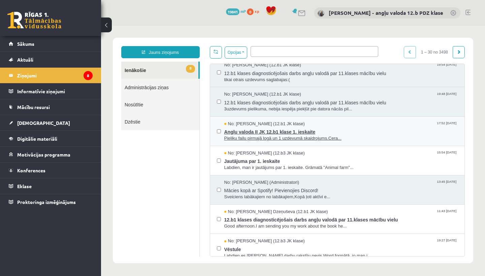
click at [286, 127] on span "Angļu valoda II JK 12.b1 klase 1. ieskaite" at bounding box center [341, 131] width 234 height 8
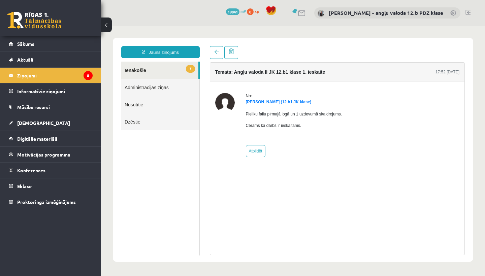
scroll to position [0, 0]
click at [31, 121] on span "[DEMOGRAPHIC_DATA]" at bounding box center [43, 123] width 53 height 6
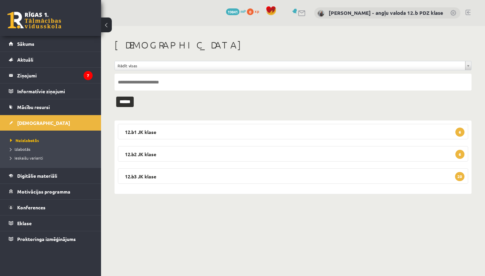
click at [141, 80] on input "text" at bounding box center [293, 82] width 357 height 17
type input "*****"
click at [127, 101] on input "******" at bounding box center [125, 102] width 18 height 10
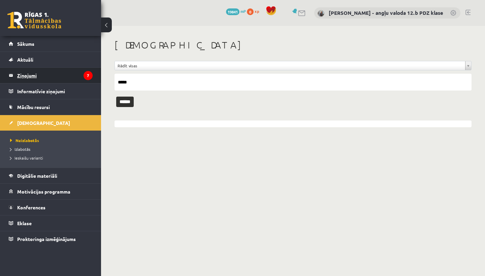
click at [26, 75] on legend "Ziņojumi 7" at bounding box center [55, 76] width 76 height 16
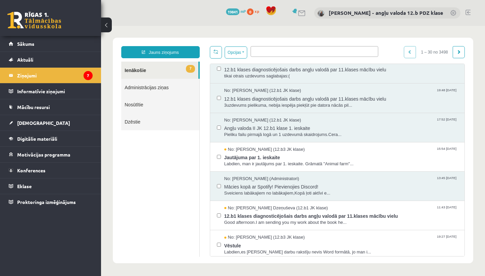
scroll to position [308, 0]
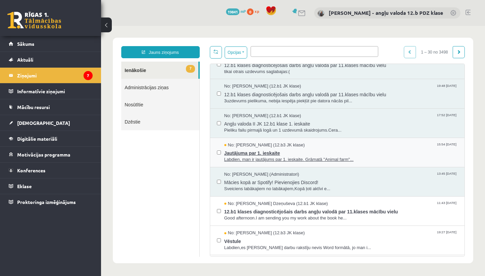
click at [269, 148] on span "Jautājuma par 1. ieskaite" at bounding box center [341, 152] width 234 height 8
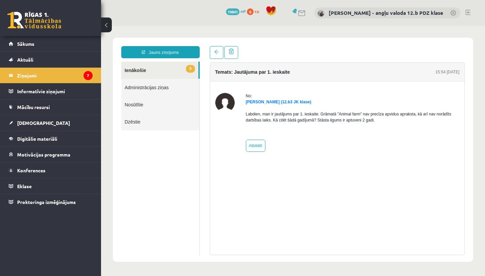
scroll to position [0, 0]
click at [25, 71] on legend "Ziņojumi 7" at bounding box center [55, 76] width 76 height 16
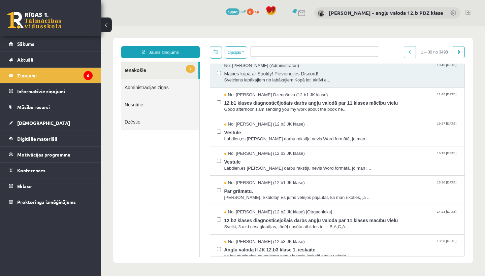
scroll to position [415, 0]
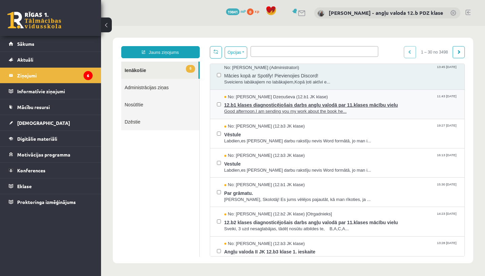
click at [265, 100] on span "12.b1 klases diagnosticējošais darbs angļu valodā par 11.klases mācību vielu" at bounding box center [341, 104] width 234 height 8
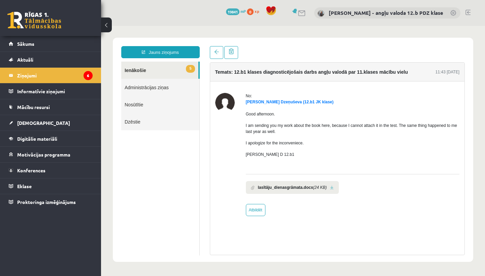
scroll to position [0, 0]
click at [25, 122] on span "[DEMOGRAPHIC_DATA]" at bounding box center [43, 123] width 53 height 6
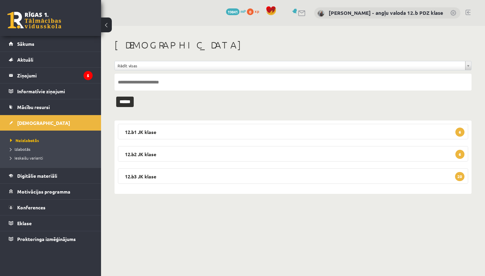
click at [137, 84] on input "text" at bounding box center [293, 82] width 357 height 17
click at [127, 101] on input "******" at bounding box center [125, 102] width 18 height 10
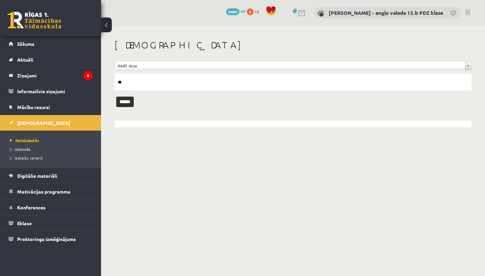
type input "*"
click at [34, 142] on span "Neizlabotās" at bounding box center [24, 140] width 29 height 5
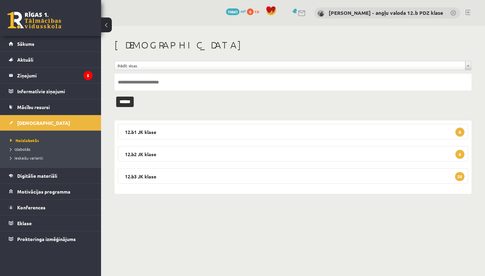
click at [123, 82] on input "text" at bounding box center [293, 82] width 357 height 17
type input "*********"
click at [127, 101] on input "******" at bounding box center [125, 102] width 18 height 10
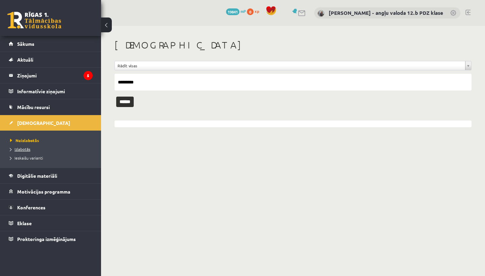
click at [26, 152] on link "Izlabotās" at bounding box center [52, 149] width 84 height 6
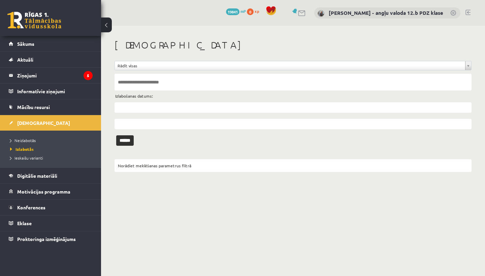
click at [120, 83] on input "text" at bounding box center [293, 82] width 357 height 17
type input "***"
drag, startPoint x: 115, startPoint y: 93, endPoint x: 29, endPoint y: 74, distance: 88.3
click at [29, 74] on legend "Ziņojumi 5" at bounding box center [55, 76] width 76 height 16
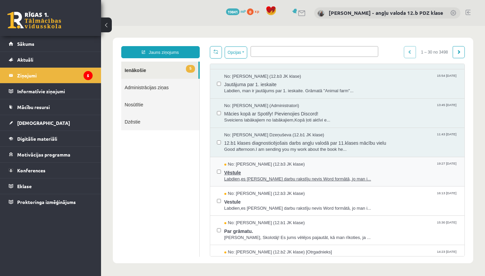
scroll to position [377, 0]
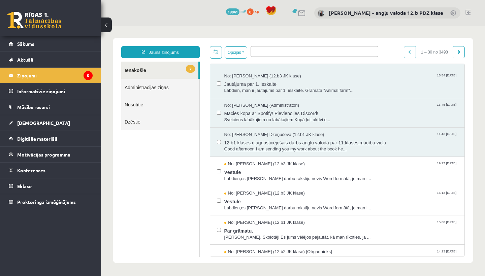
click at [276, 140] on span "12.b1 klases diagnosticējošais darbs angļu valodā par 11.klases mācību vielu" at bounding box center [341, 142] width 234 height 8
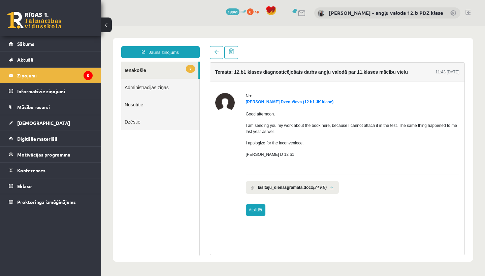
scroll to position [0, 0]
click at [253, 213] on link "Atbildēt" at bounding box center [256, 210] width 20 height 12
type input "**********"
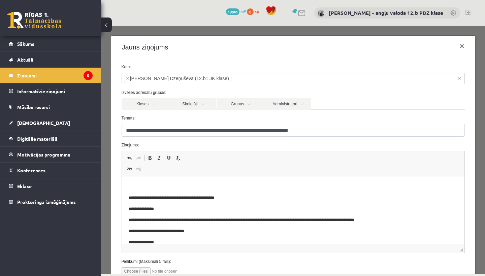
click at [146, 181] on html "**********" at bounding box center [293, 215] width 343 height 76
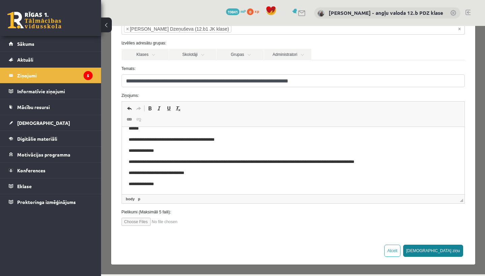
scroll to position [49, 0]
click at [450, 253] on button "[DEMOGRAPHIC_DATA] ziņu" at bounding box center [433, 251] width 60 height 12
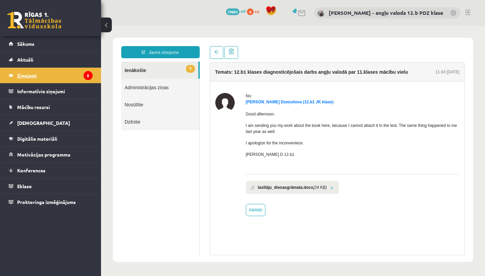
scroll to position [0, 0]
click at [30, 75] on legend "Ziņojumi 5" at bounding box center [55, 76] width 76 height 16
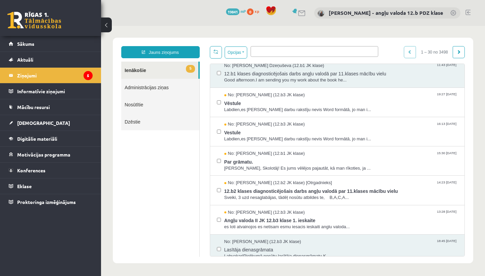
scroll to position [447, 0]
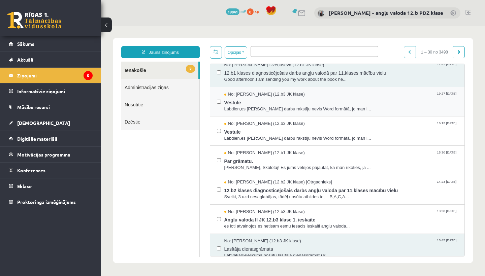
click at [242, 98] on span "Vēstule" at bounding box center [341, 102] width 234 height 8
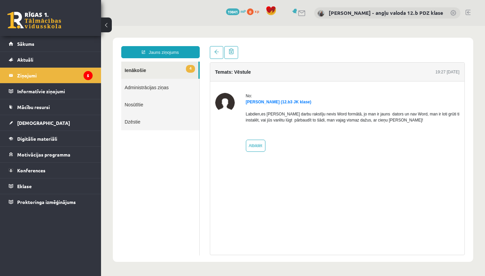
scroll to position [0, 0]
click at [30, 124] on span "[DEMOGRAPHIC_DATA]" at bounding box center [43, 123] width 53 height 6
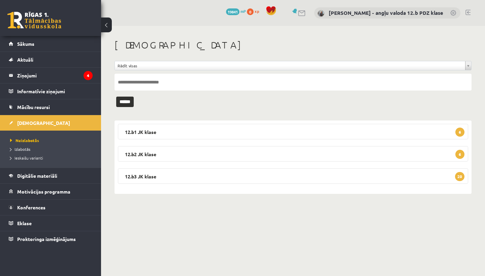
click at [150, 84] on input "text" at bounding box center [293, 82] width 357 height 17
click at [127, 101] on input "******" at bounding box center [125, 102] width 18 height 10
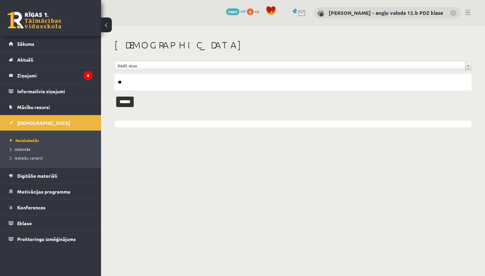
type input "*"
click at [34, 74] on legend "Ziņojumi 4" at bounding box center [55, 76] width 76 height 16
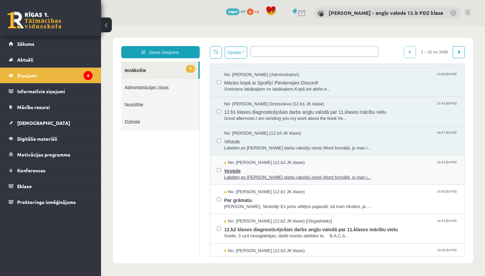
scroll to position [408, 0]
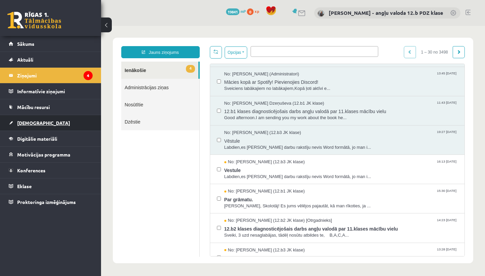
click at [32, 125] on span "[DEMOGRAPHIC_DATA]" at bounding box center [43, 123] width 53 height 6
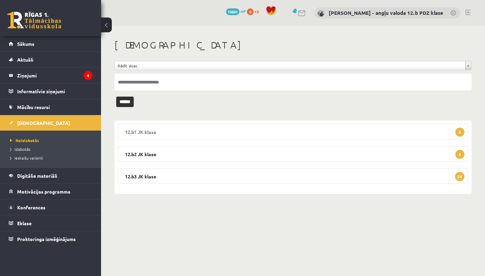
click at [154, 131] on legend "12.b1 JK klase 6" at bounding box center [293, 132] width 351 height 16
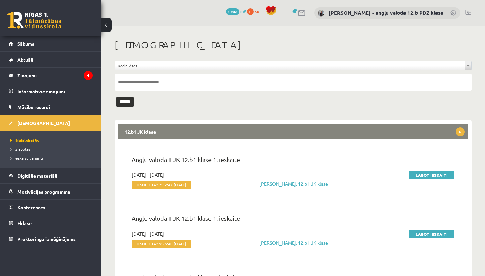
click at [318, 127] on legend "12.b1 JK klase 6" at bounding box center [293, 132] width 351 height 16
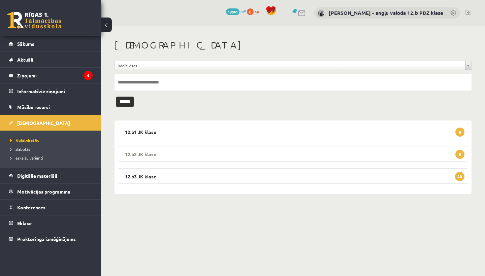
click at [217, 151] on legend "12.b2 JK klase 6" at bounding box center [293, 154] width 351 height 16
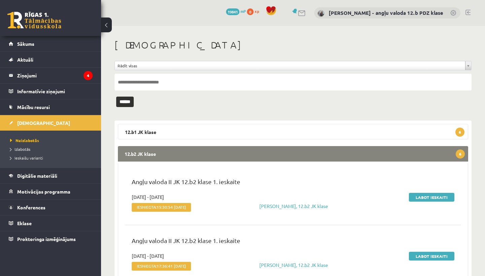
click at [334, 153] on legend "12.b2 JK klase 6" at bounding box center [293, 154] width 351 height 16
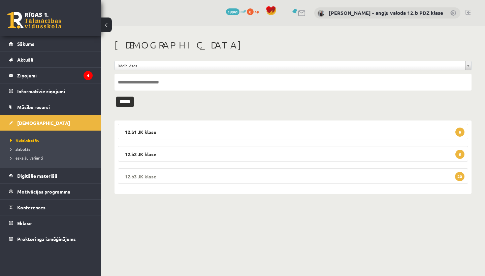
click at [163, 180] on legend "12.b3 JK klase 20" at bounding box center [293, 177] width 351 height 16
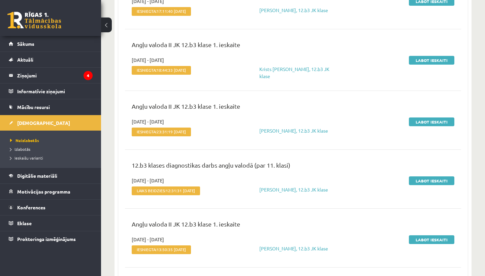
scroll to position [870, 0]
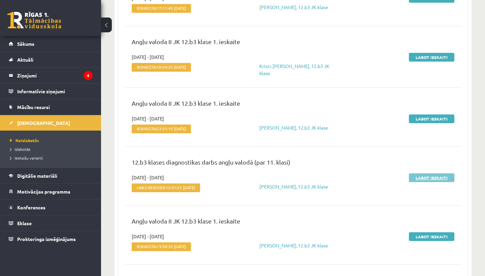
click at [420, 182] on link "Labot ieskaiti" at bounding box center [432, 178] width 46 height 9
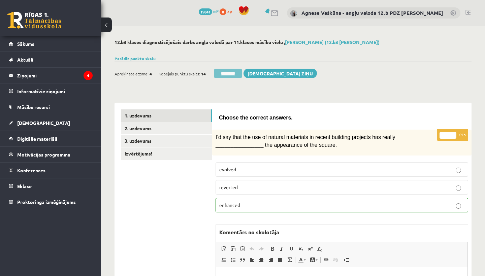
click at [227, 74] on input "********" at bounding box center [228, 73] width 28 height 9
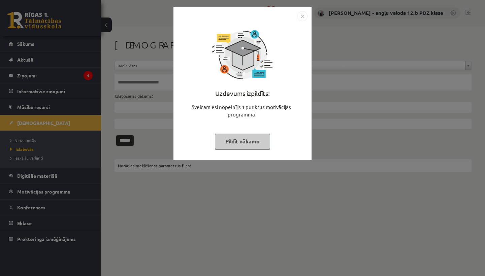
click at [303, 15] on img "Close" at bounding box center [303, 16] width 10 height 10
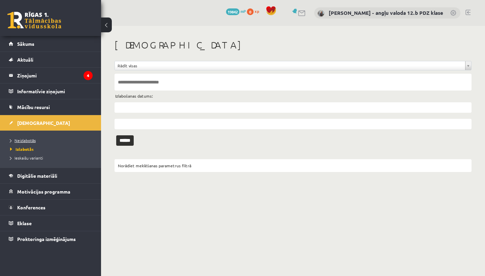
click at [28, 141] on span "Neizlabotās" at bounding box center [23, 140] width 26 height 5
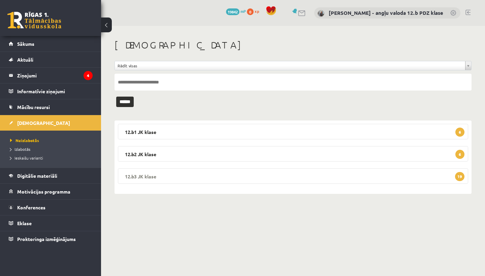
click at [201, 177] on legend "12.b3 JK klase 19" at bounding box center [293, 177] width 351 height 16
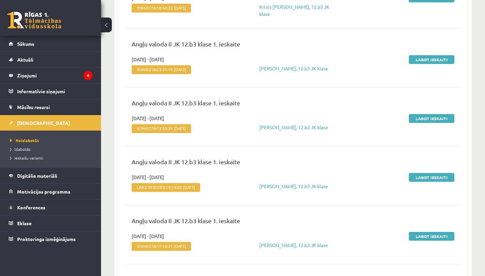
scroll to position [930, 0]
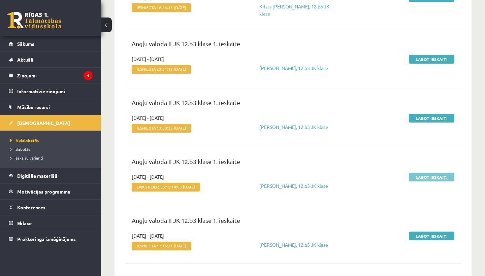
click at [433, 182] on link "Labot ieskaiti" at bounding box center [432, 177] width 46 height 9
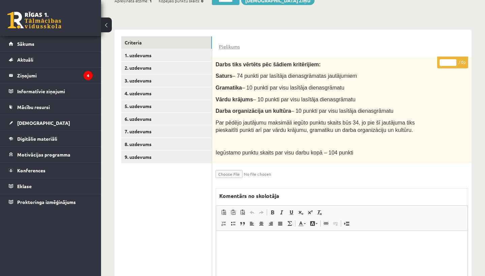
scroll to position [137, 0]
click at [141, 55] on link "1. uzdevums" at bounding box center [166, 56] width 91 height 12
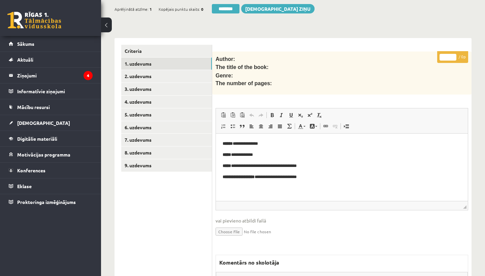
scroll to position [0, 0]
click at [150, 77] on link "2. uzdevums" at bounding box center [166, 76] width 91 height 12
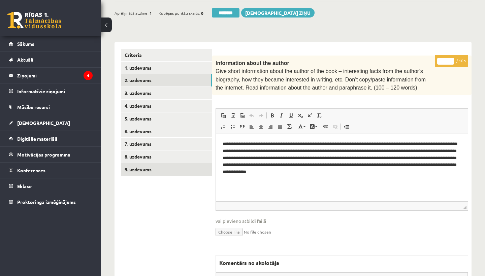
click at [156, 163] on link "9. uzdevums" at bounding box center [166, 169] width 91 height 12
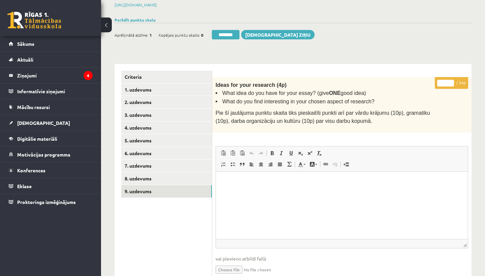
scroll to position [60, 0]
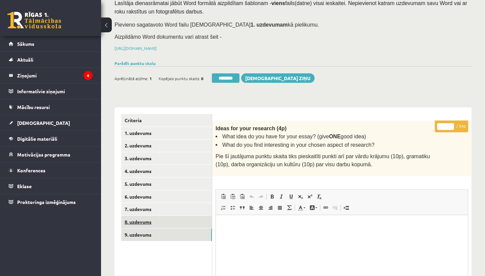
click at [136, 217] on link "8. uzdevums" at bounding box center [166, 222] width 91 height 12
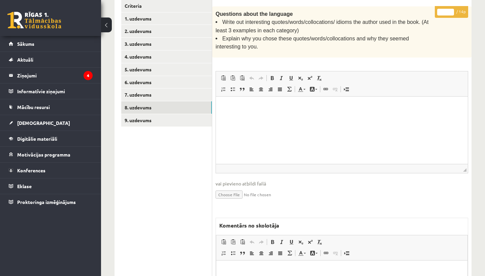
scroll to position [177, 0]
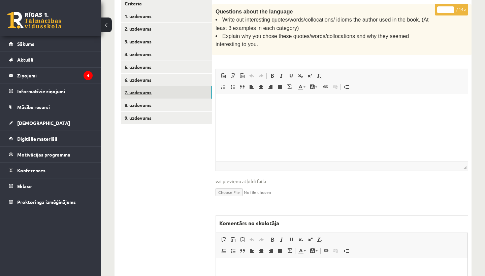
click at [144, 89] on link "7. uzdevums" at bounding box center [166, 92] width 91 height 12
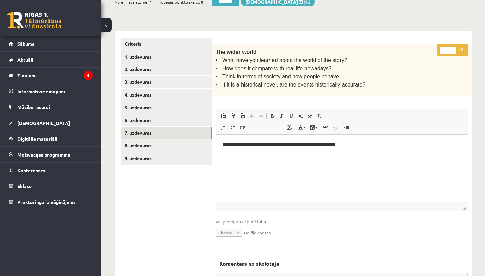
scroll to position [0, 0]
click at [148, 118] on link "6. uzdevums" at bounding box center [166, 120] width 91 height 12
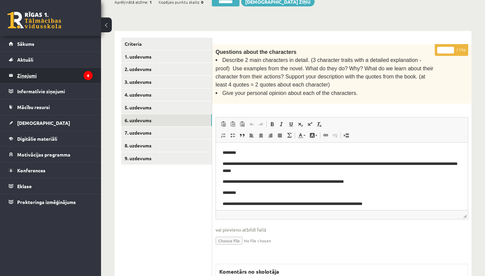
click at [25, 77] on legend "Ziņojumi 4" at bounding box center [55, 76] width 76 height 16
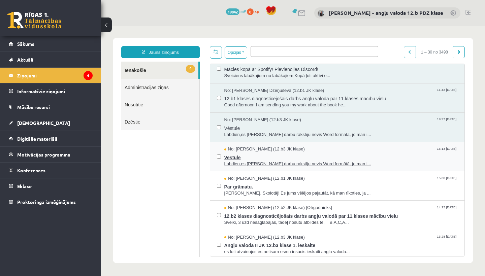
scroll to position [420, 0]
click at [289, 153] on span "Vestule" at bounding box center [341, 157] width 234 height 8
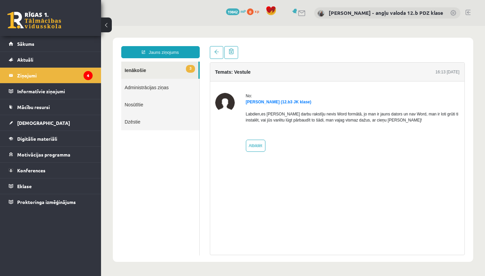
scroll to position [0, 0]
click at [253, 144] on link "Atbildēt" at bounding box center [256, 146] width 20 height 12
type input "**********"
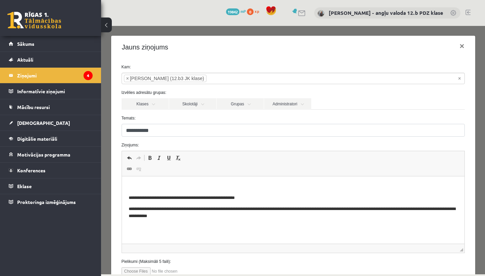
click at [165, 186] on p "Rich Text Editor, wiswyg-editor-47024861949080-1757932669-999" at bounding box center [292, 186] width 329 height 7
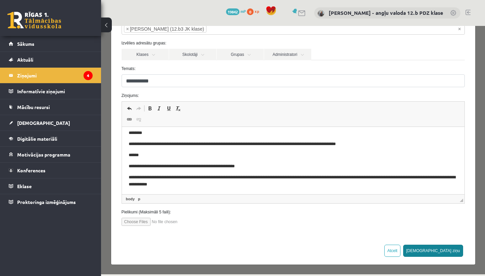
scroll to position [49, 0]
click at [451, 249] on button "Sūtīt ziņu" at bounding box center [433, 251] width 60 height 12
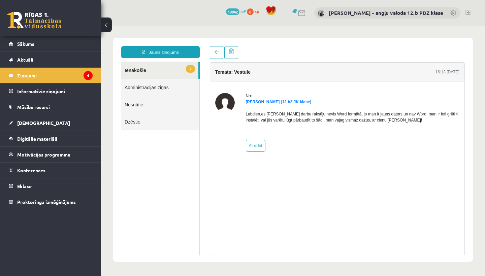
scroll to position [0, 0]
click at [29, 74] on legend "Ziņojumi 4" at bounding box center [55, 76] width 76 height 16
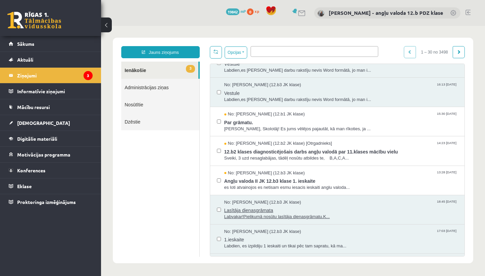
scroll to position [485, 0]
click at [251, 118] on span "Par grāmatu." at bounding box center [341, 122] width 234 height 8
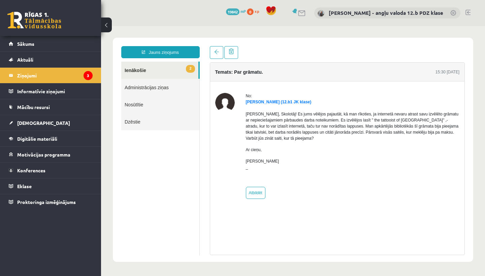
scroll to position [0, 0]
click at [253, 192] on link "Atbildēt" at bounding box center [256, 193] width 20 height 12
type input "**********"
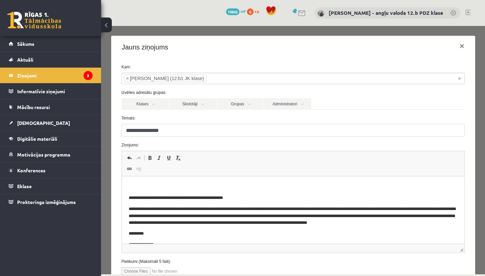
click at [149, 182] on html "**********" at bounding box center [293, 219] width 343 height 85
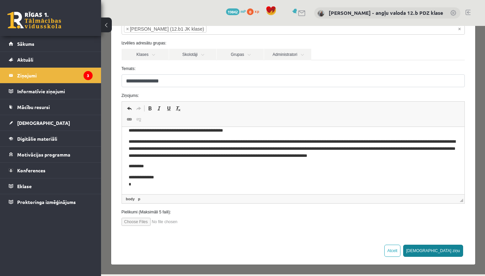
scroll to position [49, 0]
click at [457, 250] on button "Sūtīt ziņu" at bounding box center [433, 251] width 60 height 12
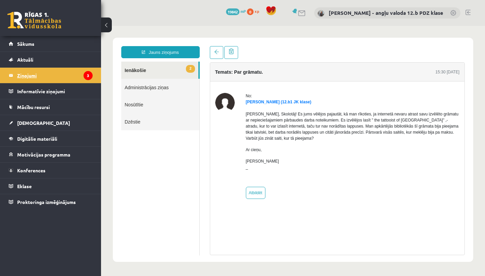
scroll to position [0, 0]
click at [31, 73] on legend "Ziņojumi 3" at bounding box center [55, 76] width 76 height 16
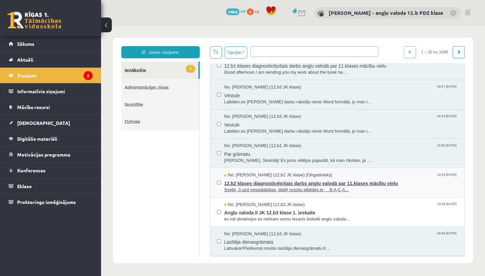
scroll to position [460, 0]
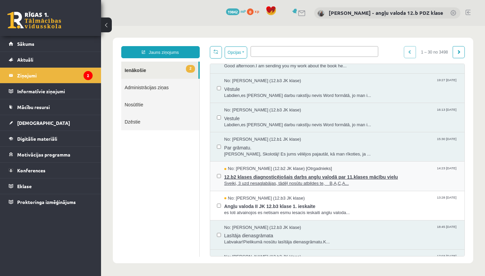
click at [284, 172] on span "12.b2 klases diagnosticējošais darbs angļu valodā par 11.klases mācību vielu" at bounding box center [341, 176] width 234 height 8
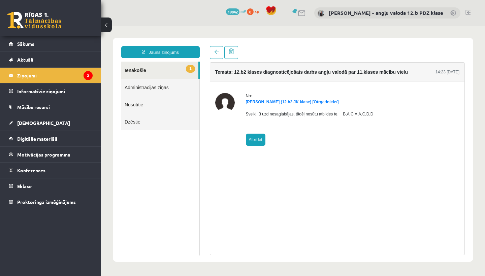
scroll to position [0, 0]
click at [251, 138] on link "Atbildēt" at bounding box center [256, 140] width 20 height 12
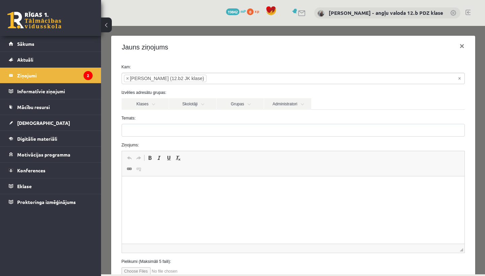
type input "**********"
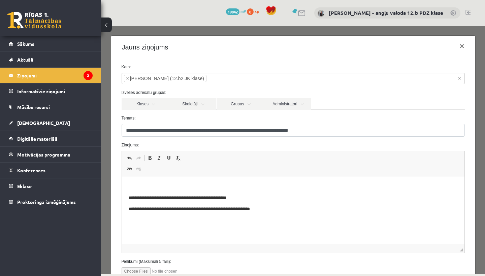
click at [146, 185] on p "Rich Text Editor, wiswyg-editor-47024991742720-1757932845-242" at bounding box center [292, 186] width 329 height 7
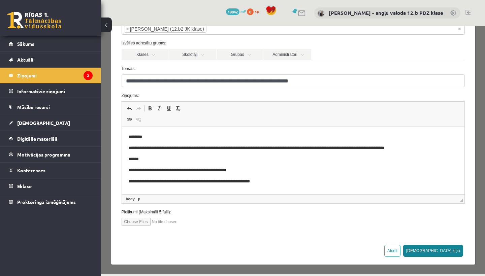
scroll to position [49, 0]
click at [455, 249] on button "Sūtīt ziņu" at bounding box center [433, 251] width 60 height 12
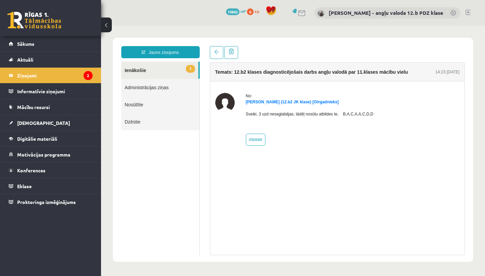
scroll to position [0, 0]
click at [49, 74] on legend "Ziņojumi 2" at bounding box center [55, 76] width 76 height 16
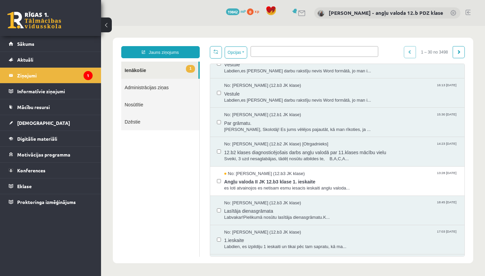
scroll to position [512, 0]
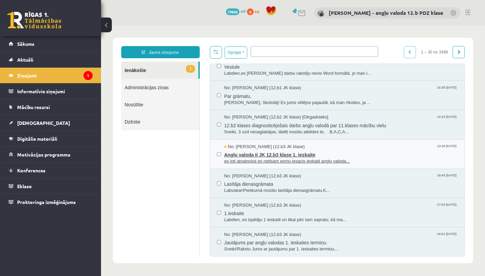
click at [275, 150] on span "Angļu valoda II JK 12.b3 klase 1. ieskaite" at bounding box center [341, 154] width 234 height 8
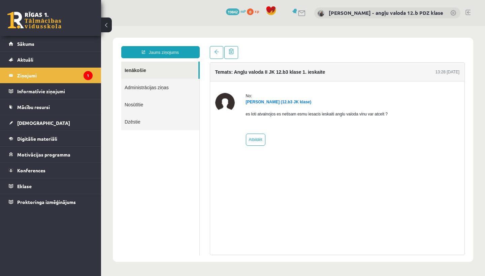
scroll to position [0, 0]
click at [32, 124] on span "[DEMOGRAPHIC_DATA]" at bounding box center [43, 123] width 53 height 6
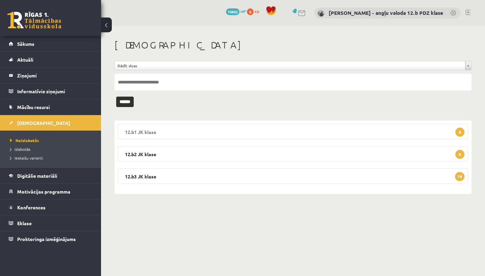
click at [157, 132] on legend "12.b1 JK klase 6" at bounding box center [293, 132] width 351 height 16
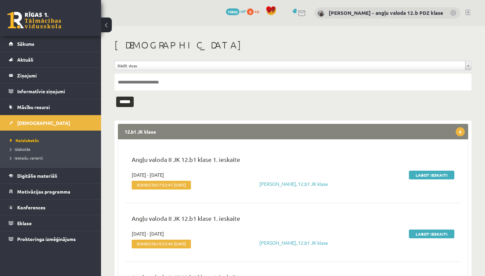
click at [248, 133] on legend "12.b1 JK klase 6" at bounding box center [293, 132] width 351 height 16
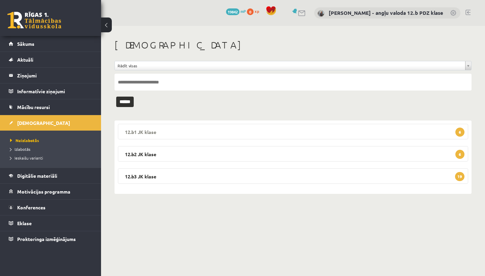
click at [248, 133] on legend "12.b1 JK klase 6" at bounding box center [293, 132] width 351 height 16
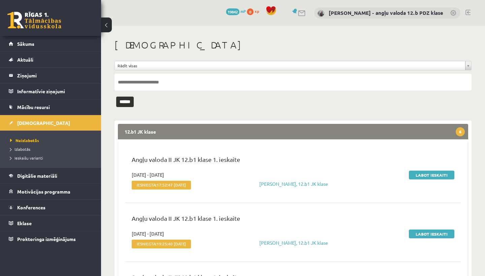
click at [248, 133] on legend "12.b1 JK klase 6" at bounding box center [293, 132] width 351 height 16
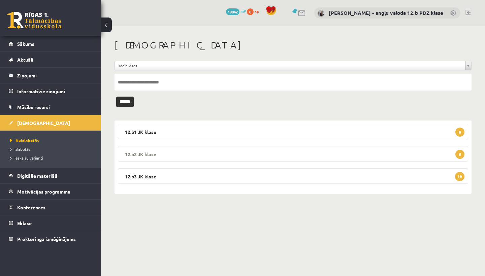
click at [193, 157] on legend "12.b2 JK klase 6" at bounding box center [293, 154] width 351 height 16
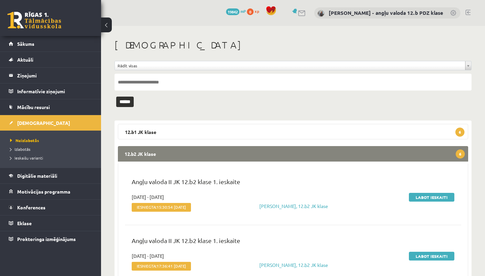
click at [314, 152] on legend "12.b2 JK klase 6" at bounding box center [293, 154] width 351 height 16
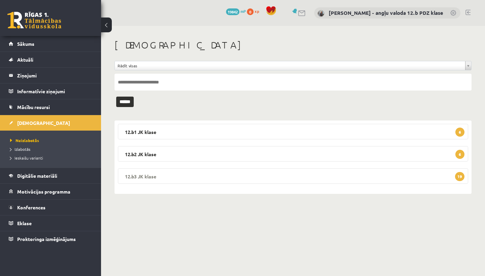
click at [224, 180] on legend "12.b3 JK klase 19" at bounding box center [293, 177] width 351 height 16
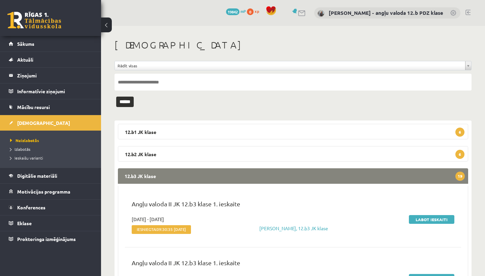
click at [281, 179] on legend "12.b3 JK klase 19" at bounding box center [293, 177] width 351 height 16
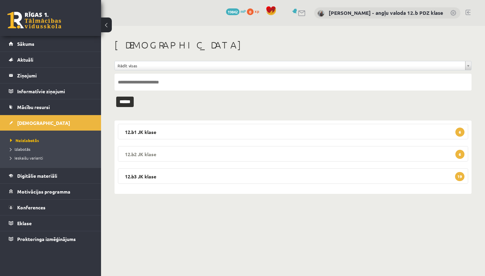
click at [199, 155] on legend "12.b2 JK klase 6" at bounding box center [293, 154] width 351 height 16
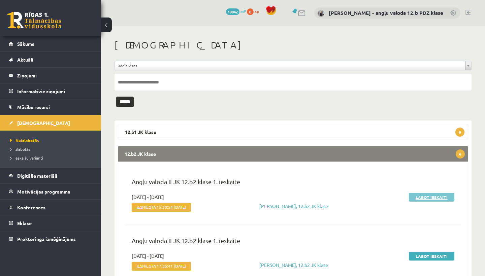
click at [439, 198] on link "Labot ieskaiti" at bounding box center [432, 197] width 46 height 9
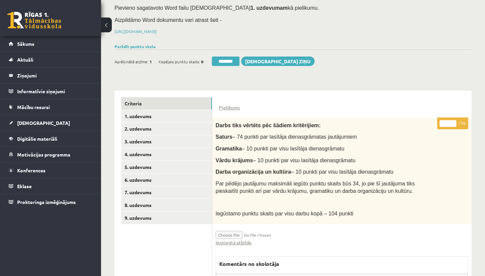
scroll to position [77, 0]
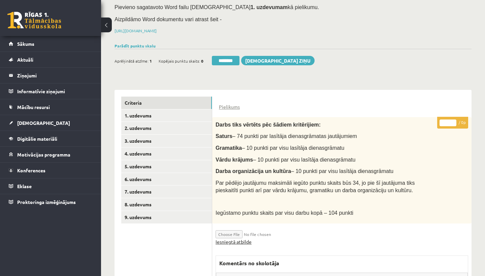
click at [228, 240] on link "Iesniegtā atbilde" at bounding box center [234, 242] width 36 height 7
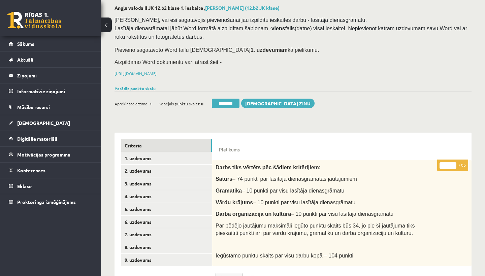
scroll to position [101, 0]
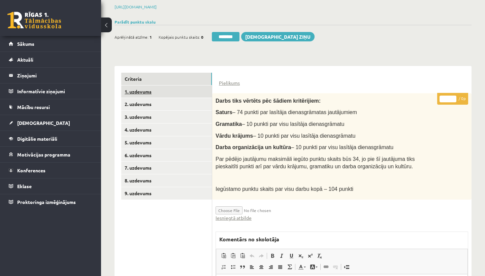
click at [146, 94] on link "1. uzdevums" at bounding box center [166, 92] width 91 height 12
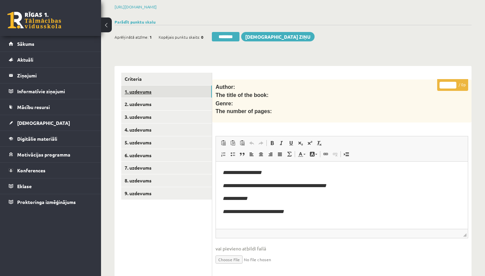
scroll to position [0, 0]
click at [146, 113] on link "3. uzdevums" at bounding box center [166, 117] width 91 height 12
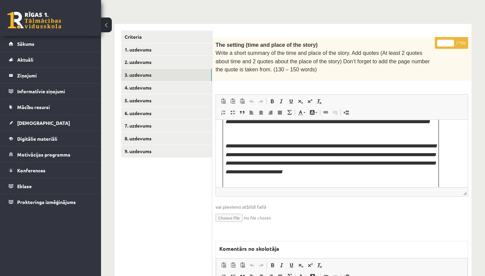
scroll to position [92, 0]
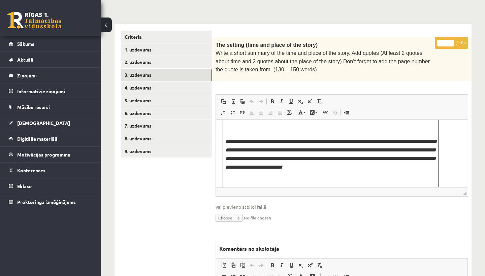
click at [449, 41] on input "*" at bounding box center [446, 43] width 17 height 7
type input "*"
click at [162, 85] on link "4. uzdevums" at bounding box center [166, 88] width 91 height 12
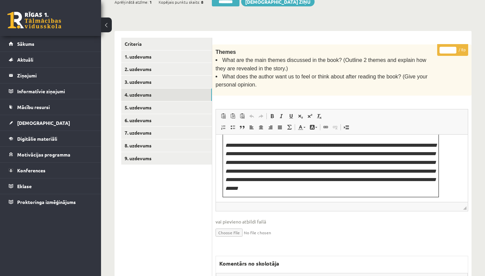
scroll to position [64, 0]
click at [448, 48] on input "*" at bounding box center [448, 50] width 17 height 7
type input "*"
click at [172, 103] on link "5. uzdevums" at bounding box center [166, 107] width 91 height 12
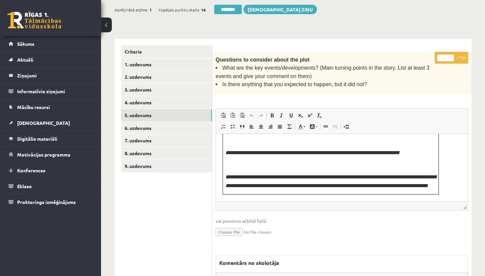
scroll to position [112, 0]
click at [446, 55] on input "*" at bounding box center [446, 58] width 17 height 7
type input "**"
click at [166, 122] on link "6. uzdevums" at bounding box center [166, 128] width 91 height 12
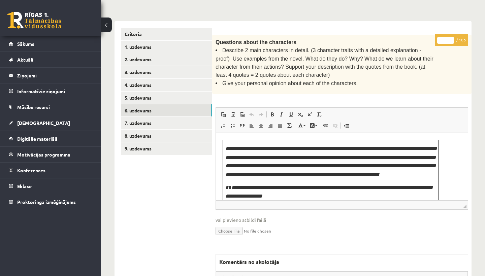
click at [447, 38] on input "*" at bounding box center [446, 40] width 17 height 7
type input "*"
click at [149, 120] on link "7. uzdevums" at bounding box center [166, 123] width 91 height 12
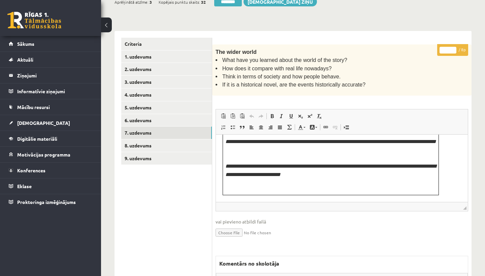
scroll to position [144, 0]
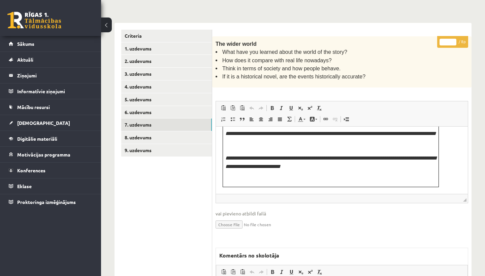
click at [448, 40] on input "*" at bounding box center [448, 42] width 17 height 7
type input "*"
click at [141, 135] on link "8. uzdevums" at bounding box center [166, 137] width 91 height 12
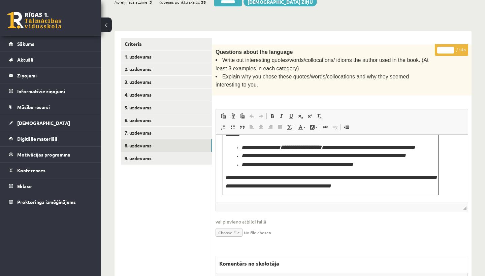
scroll to position [265, 0]
click at [447, 50] on input "*" at bounding box center [446, 50] width 17 height 7
type input "**"
click at [147, 154] on link "9. uzdevums" at bounding box center [166, 158] width 91 height 12
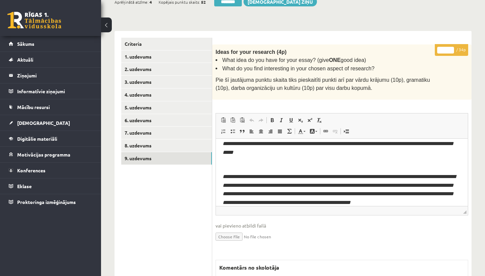
scroll to position [28, 0]
click at [445, 49] on input "*" at bounding box center [446, 50] width 17 height 7
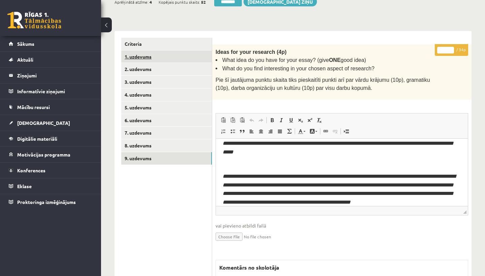
type input "**"
click at [136, 57] on link "1. uzdevums" at bounding box center [166, 57] width 91 height 12
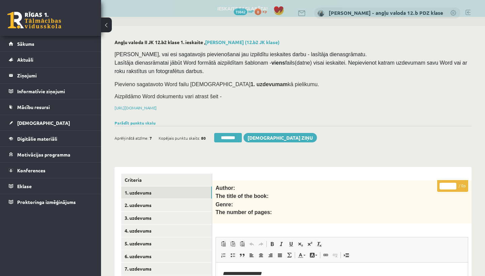
scroll to position [0, 0]
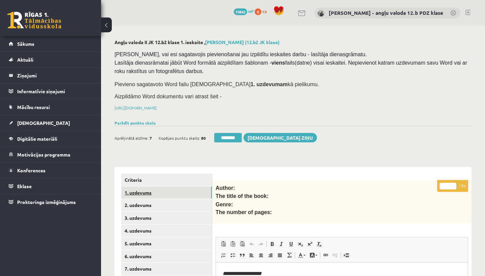
click at [145, 188] on link "1. uzdevums" at bounding box center [166, 193] width 91 height 12
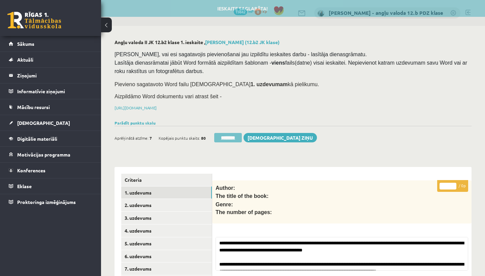
click at [221, 137] on input "********" at bounding box center [228, 137] width 28 height 9
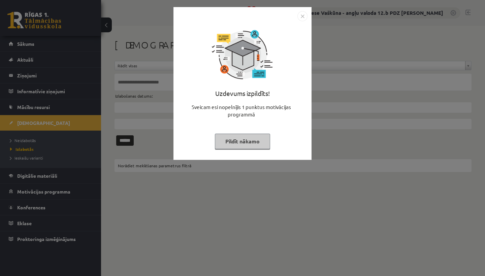
click at [303, 14] on img "Close" at bounding box center [303, 16] width 10 height 10
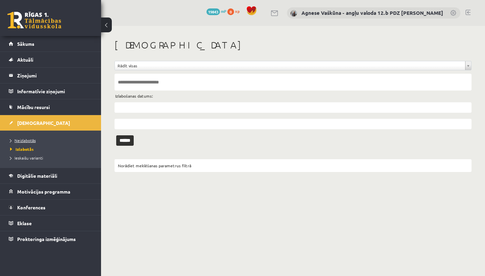
click at [22, 142] on span "Neizlabotās" at bounding box center [23, 140] width 26 height 5
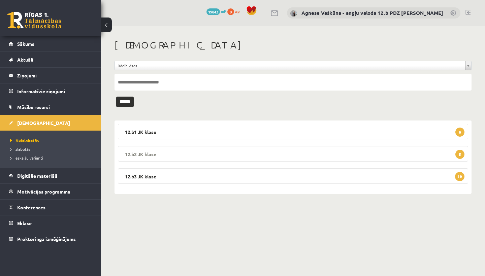
click at [150, 155] on legend "12.b2 JK klase 5" at bounding box center [293, 154] width 351 height 16
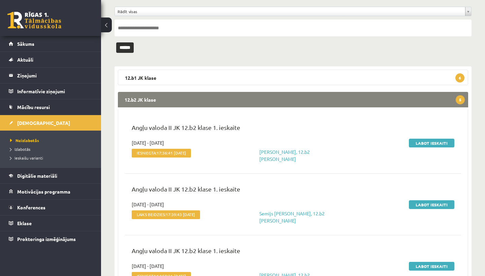
scroll to position [56, 0]
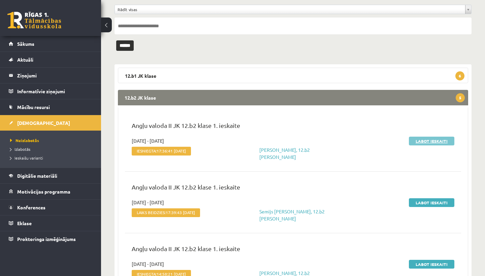
click at [424, 141] on link "Labot ieskaiti" at bounding box center [432, 141] width 46 height 9
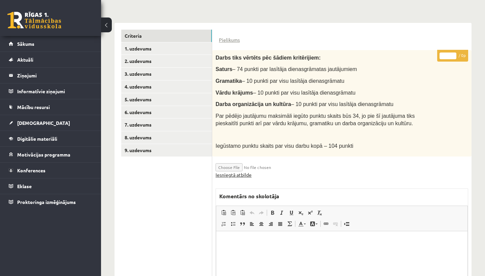
click at [245, 172] on link "Iesniegtā atbilde" at bounding box center [234, 175] width 36 height 7
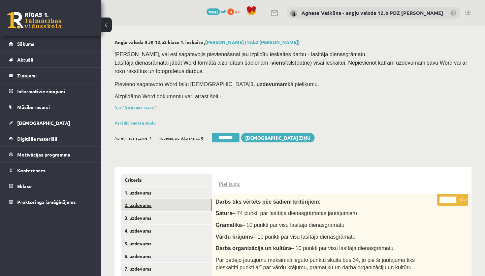
click at [143, 204] on link "2. uzdevums" at bounding box center [166, 205] width 91 height 12
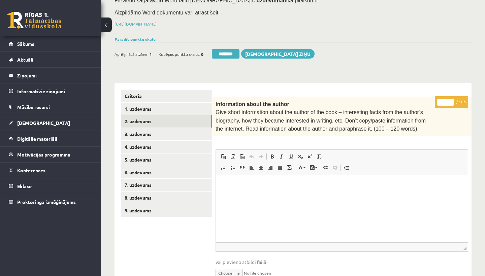
scroll to position [86, 0]
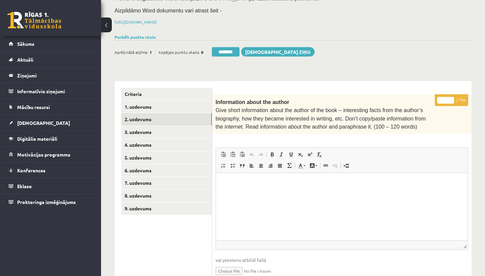
click at [446, 99] on input "*" at bounding box center [446, 100] width 17 height 7
type input "*"
click at [161, 128] on link "3. uzdevums" at bounding box center [166, 132] width 91 height 12
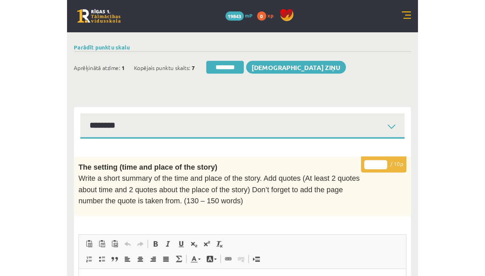
scroll to position [0, 0]
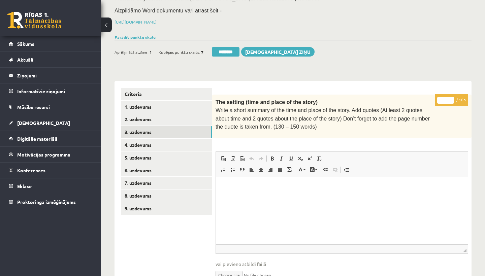
click at [449, 99] on input "*" at bounding box center [446, 100] width 17 height 7
type input "*"
click at [145, 139] on link "4. uzdevums" at bounding box center [166, 145] width 91 height 12
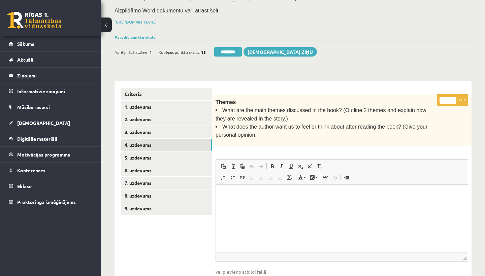
click at [449, 97] on input "*" at bounding box center [448, 100] width 17 height 7
type input "*"
click at [157, 152] on link "5. uzdevums" at bounding box center [166, 158] width 91 height 12
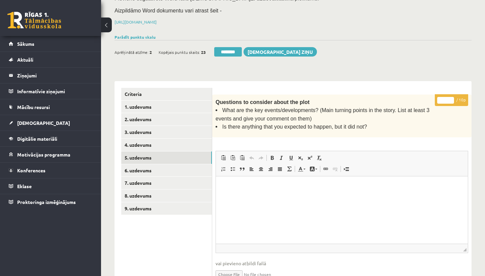
click at [445, 98] on input "*" at bounding box center [446, 100] width 17 height 7
type input "*"
click at [145, 166] on link "6. uzdevums" at bounding box center [166, 170] width 91 height 12
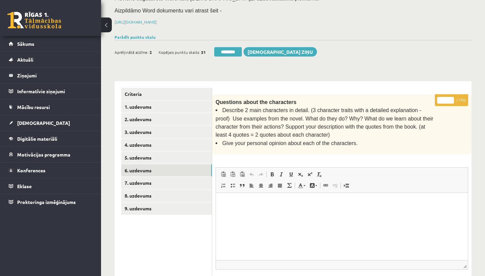
click at [448, 98] on input "*" at bounding box center [446, 100] width 17 height 7
type input "*"
click at [141, 182] on link "7. uzdevums" at bounding box center [166, 183] width 91 height 12
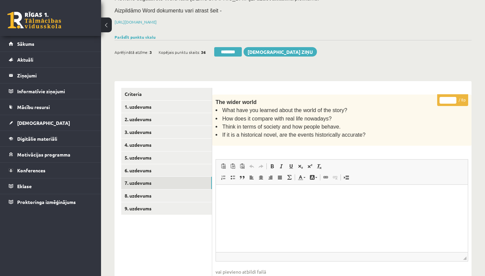
click at [449, 99] on input "*" at bounding box center [448, 100] width 17 height 7
type input "*"
click at [152, 191] on link "8. uzdevums" at bounding box center [166, 196] width 91 height 12
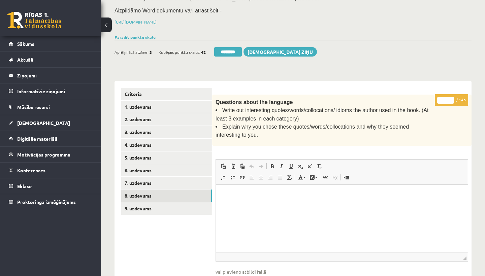
click at [447, 98] on input "*" at bounding box center [446, 100] width 17 height 7
type input "*"
click at [143, 206] on link "9. uzdevums" at bounding box center [166, 209] width 91 height 12
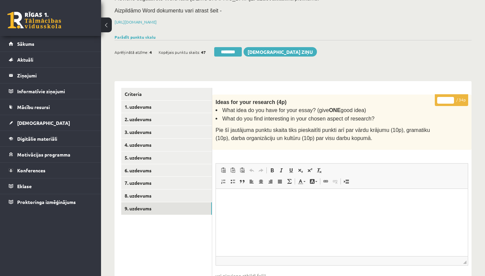
click at [448, 99] on input "*" at bounding box center [446, 100] width 17 height 7
type input "**"
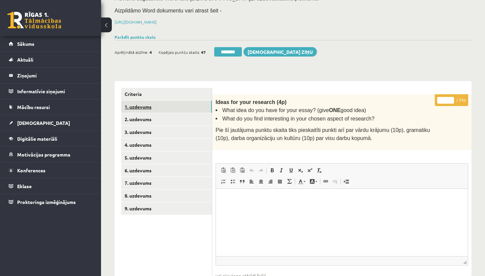
click at [141, 104] on link "1. uzdevums" at bounding box center [166, 107] width 91 height 12
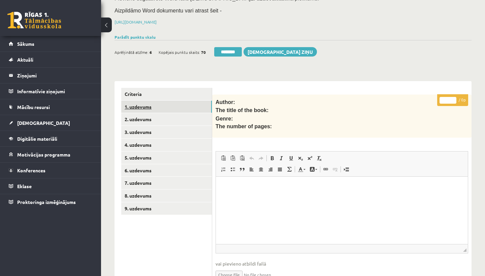
click at [134, 108] on link "1. uzdevums" at bounding box center [166, 107] width 91 height 12
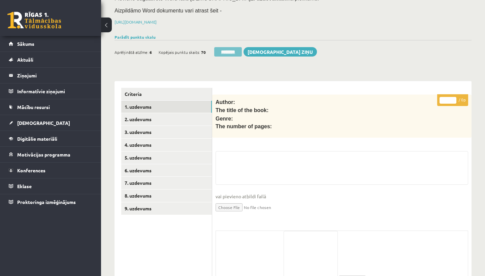
click at [228, 51] on input "********" at bounding box center [228, 51] width 28 height 9
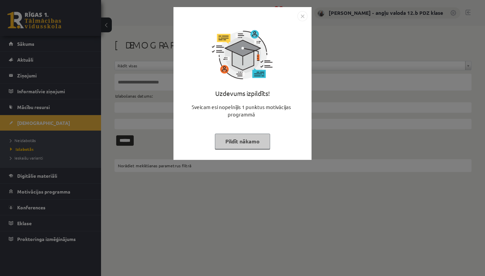
click at [302, 17] on img "Close" at bounding box center [303, 16] width 10 height 10
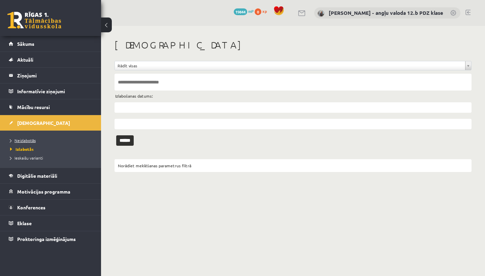
click at [23, 139] on span "Neizlabotās" at bounding box center [23, 140] width 26 height 5
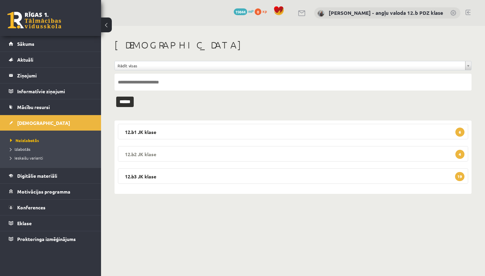
click at [148, 152] on legend "12.b2 JK klase 4" at bounding box center [293, 154] width 351 height 16
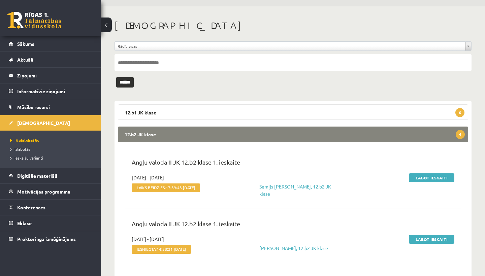
scroll to position [6, 0]
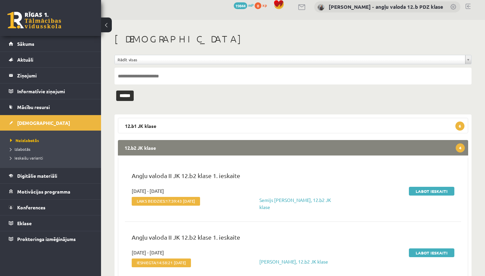
click at [300, 155] on div "12.b2 JK klase 4 Angļu valoda II JK 12.b2 klase 1. ieskaite [DATE] - [DATE] Lai…" at bounding box center [293, 272] width 351 height 264
click at [260, 147] on legend "12.b2 JK klase 4" at bounding box center [293, 148] width 351 height 16
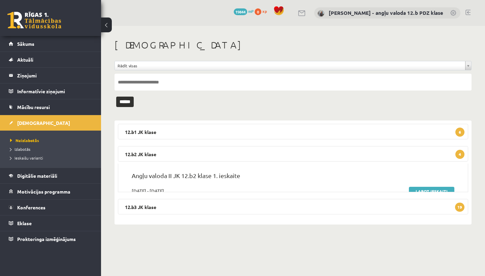
scroll to position [0, 0]
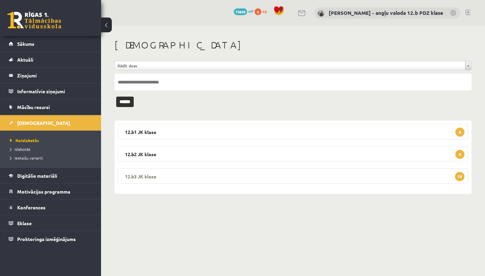
click at [206, 172] on legend "12.b3 JK klase 19" at bounding box center [293, 177] width 351 height 16
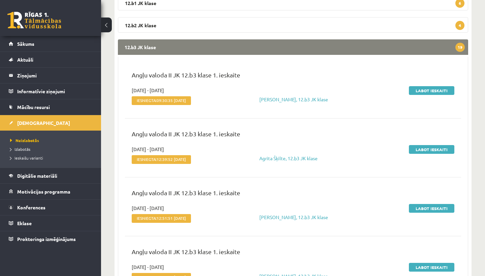
scroll to position [126, 0]
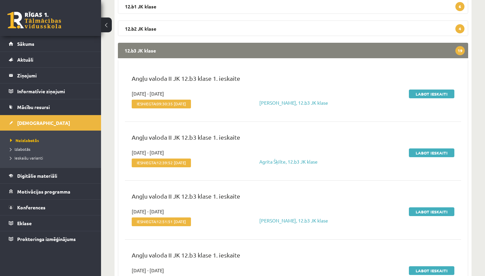
click at [283, 56] on legend "12.b3 JK klase 19" at bounding box center [293, 51] width 351 height 16
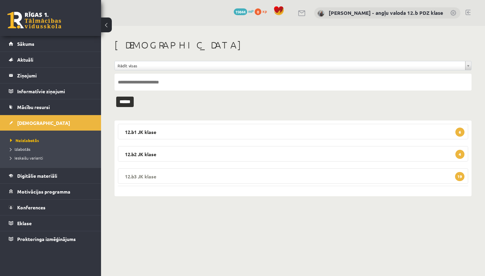
scroll to position [0, 0]
